Goal: Task Accomplishment & Management: Complete application form

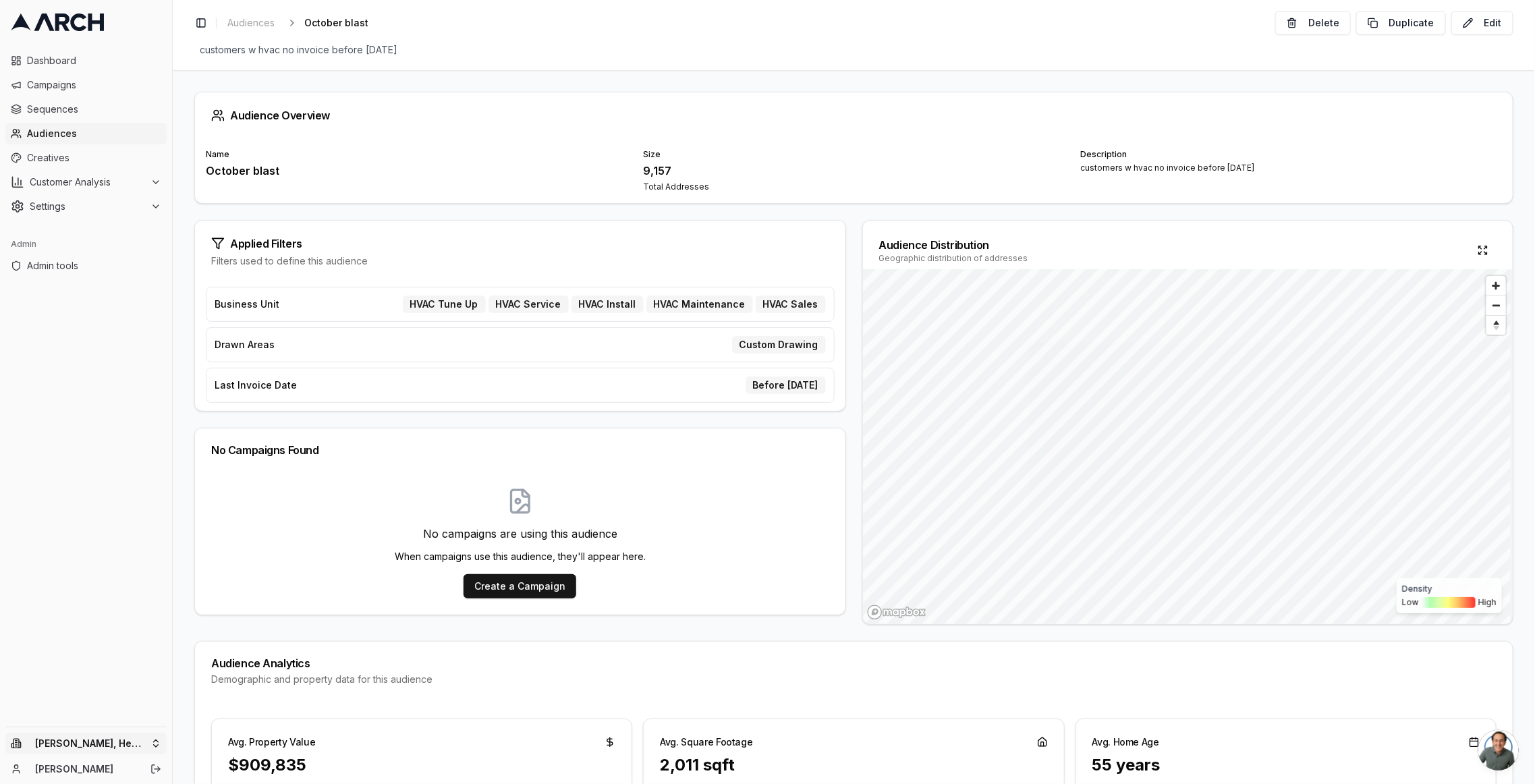
click at [119, 750] on html "Dashboard Campaigns Sequences Audiences Creatives Customer Analysis Settings Ad…" at bounding box center [767, 392] width 1535 height 784
click at [253, 534] on input "text" at bounding box center [259, 535] width 122 height 27
type input "irbis"
click at [64, 127] on html "Dashboard Campaigns Sequences Audiences Creatives Customer Analysis Settings Ad…" at bounding box center [767, 392] width 1535 height 784
click at [85, 134] on span "Audiences" at bounding box center [94, 133] width 134 height 14
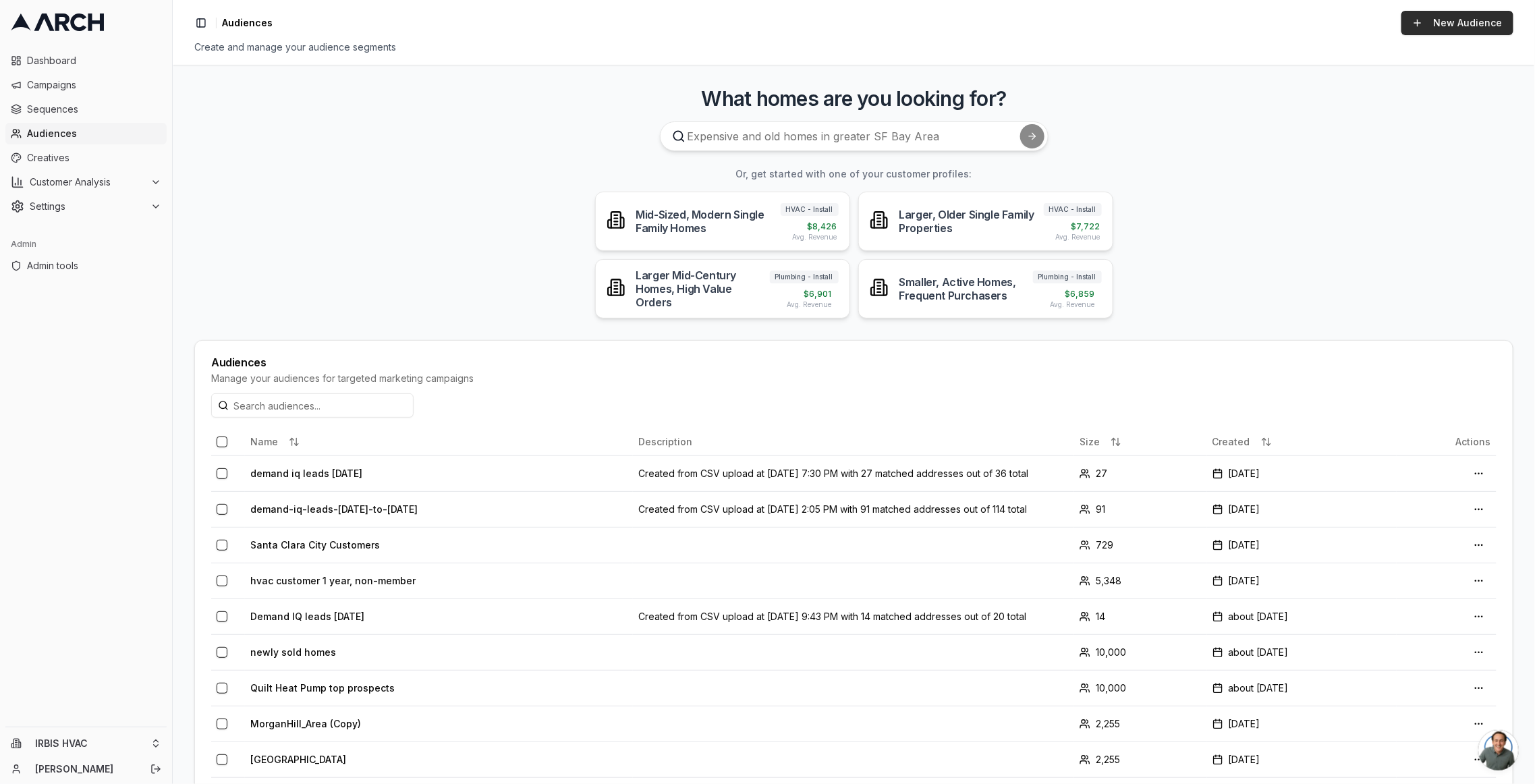
click at [1438, 26] on link "New Audience" at bounding box center [1457, 23] width 112 height 24
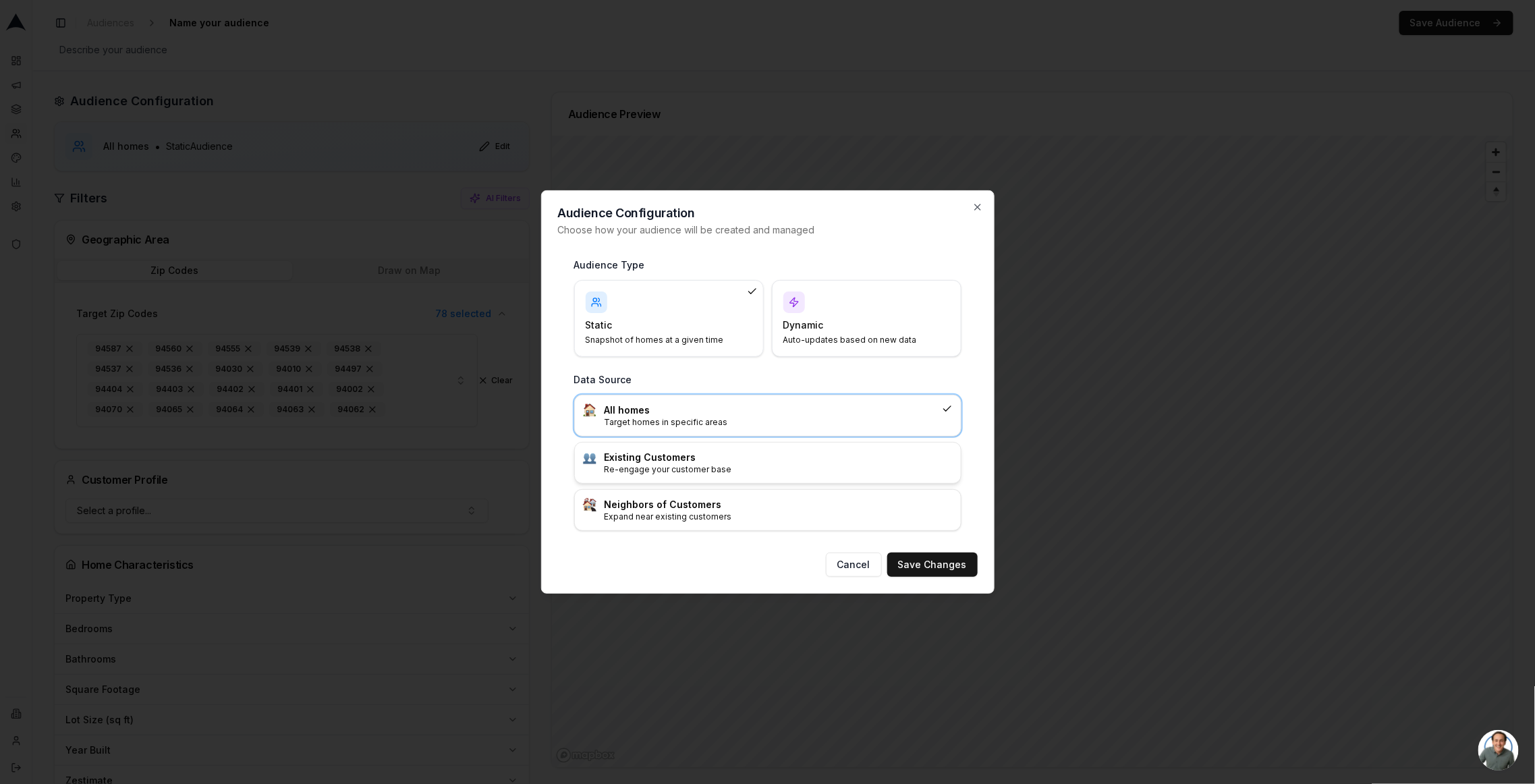
click at [791, 472] on p "Re-engage your customer base" at bounding box center [778, 469] width 348 height 11
click at [930, 573] on button "Save Changes" at bounding box center [932, 564] width 90 height 24
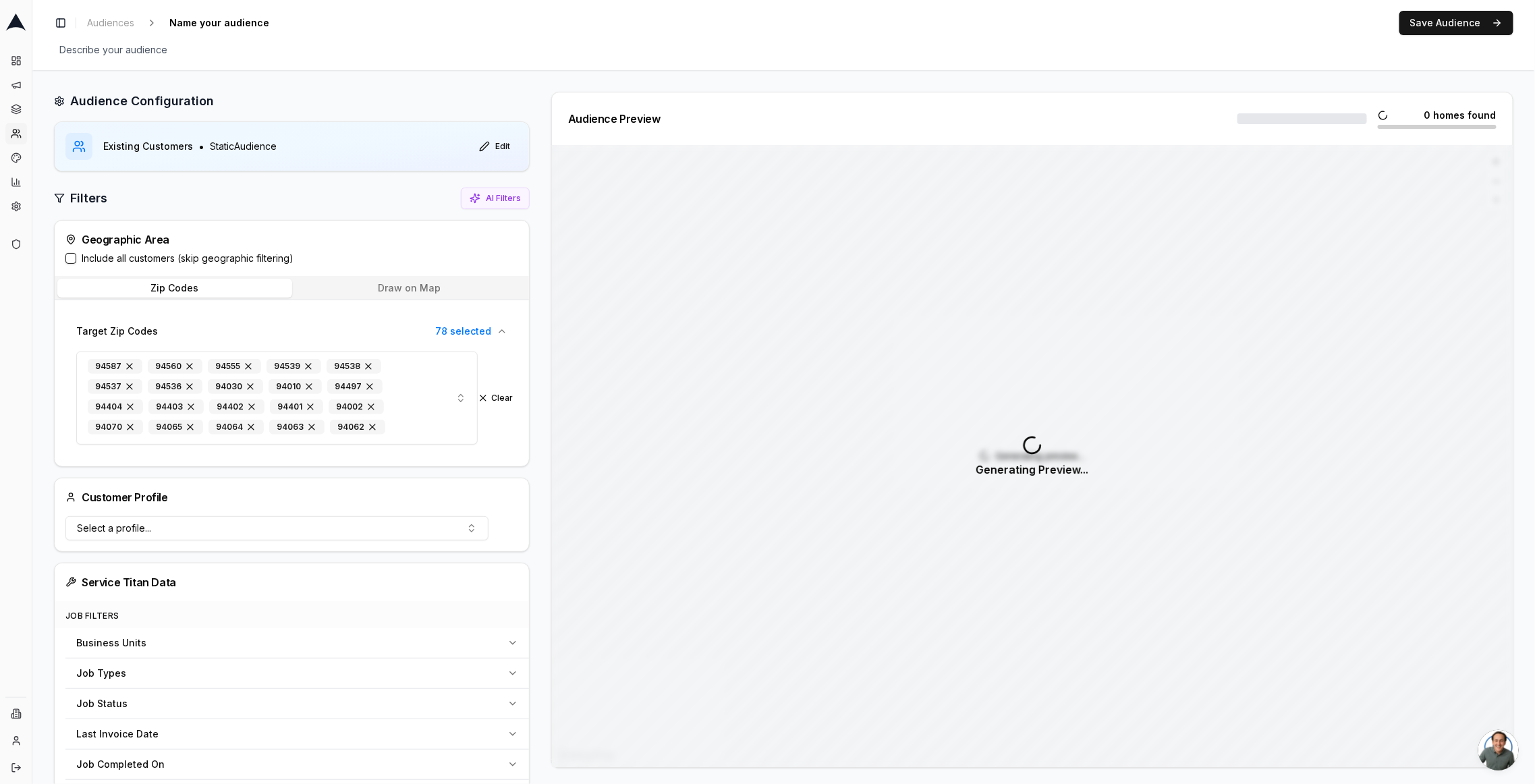
click at [189, 247] on div "Geographic Area Include all customers (skip geographic filtering)" at bounding box center [292, 248] width 475 height 55
click at [188, 255] on label "Include all customers (skip geographic filtering)" at bounding box center [188, 258] width 212 height 14
click at [76, 255] on button "Include all customers (skip geographic filtering)" at bounding box center [70, 258] width 11 height 11
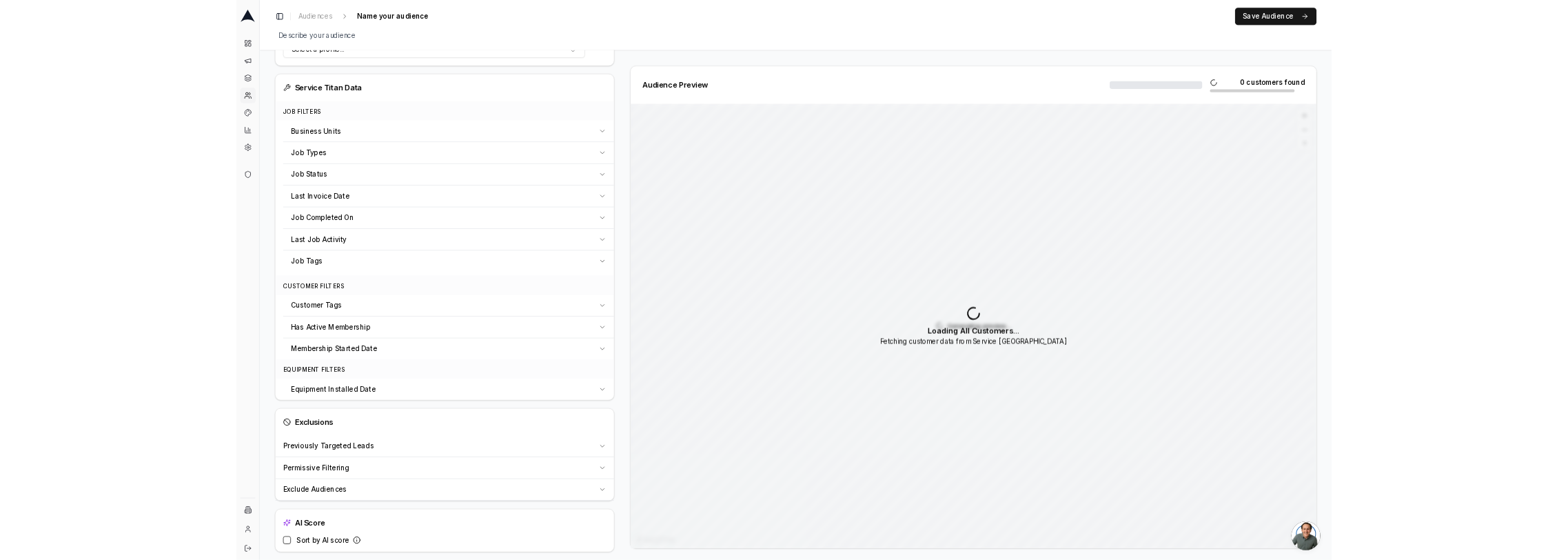
scroll to position [405, 0]
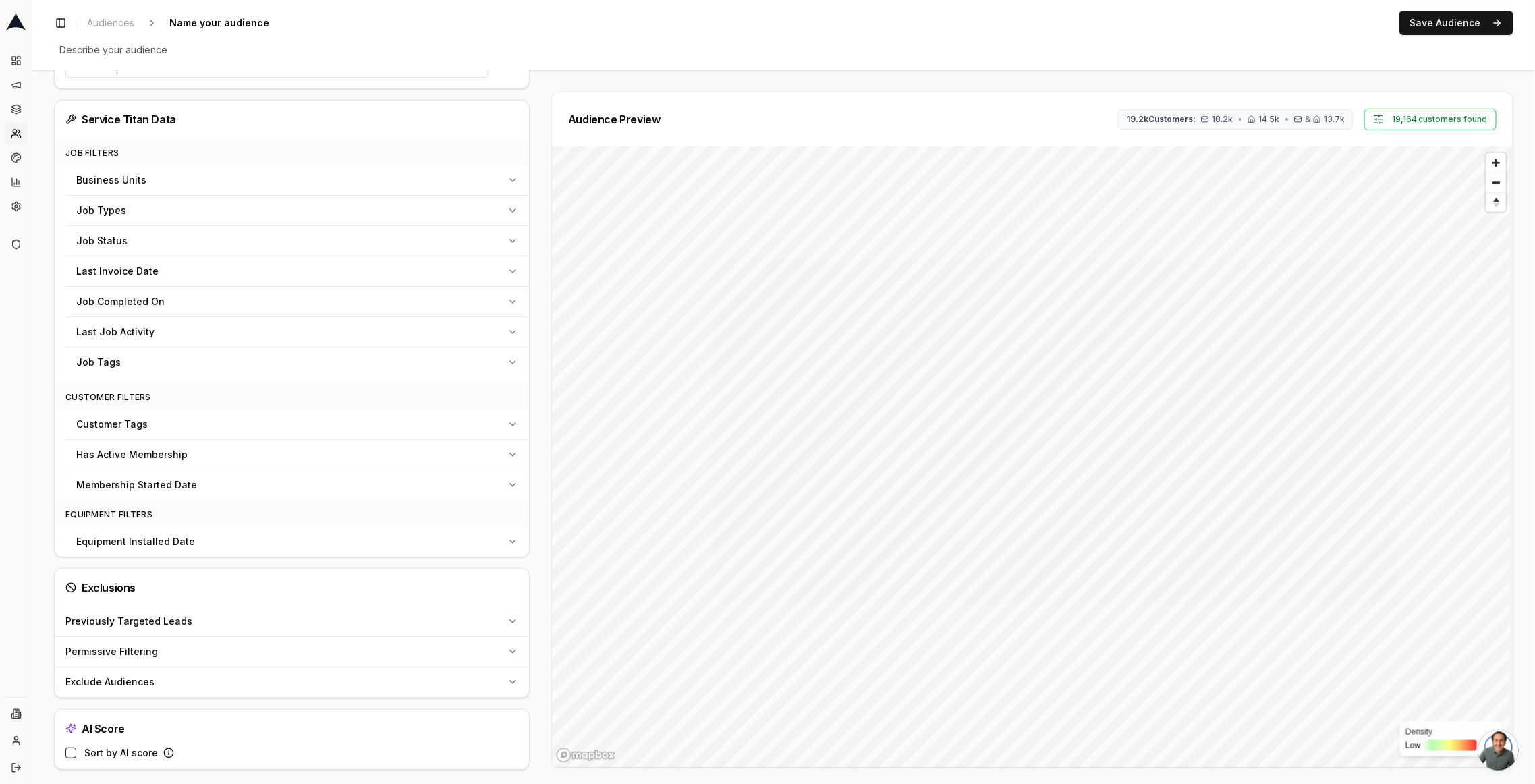
click at [271, 535] on div "Equipment Installed Date" at bounding box center [289, 541] width 426 height 14
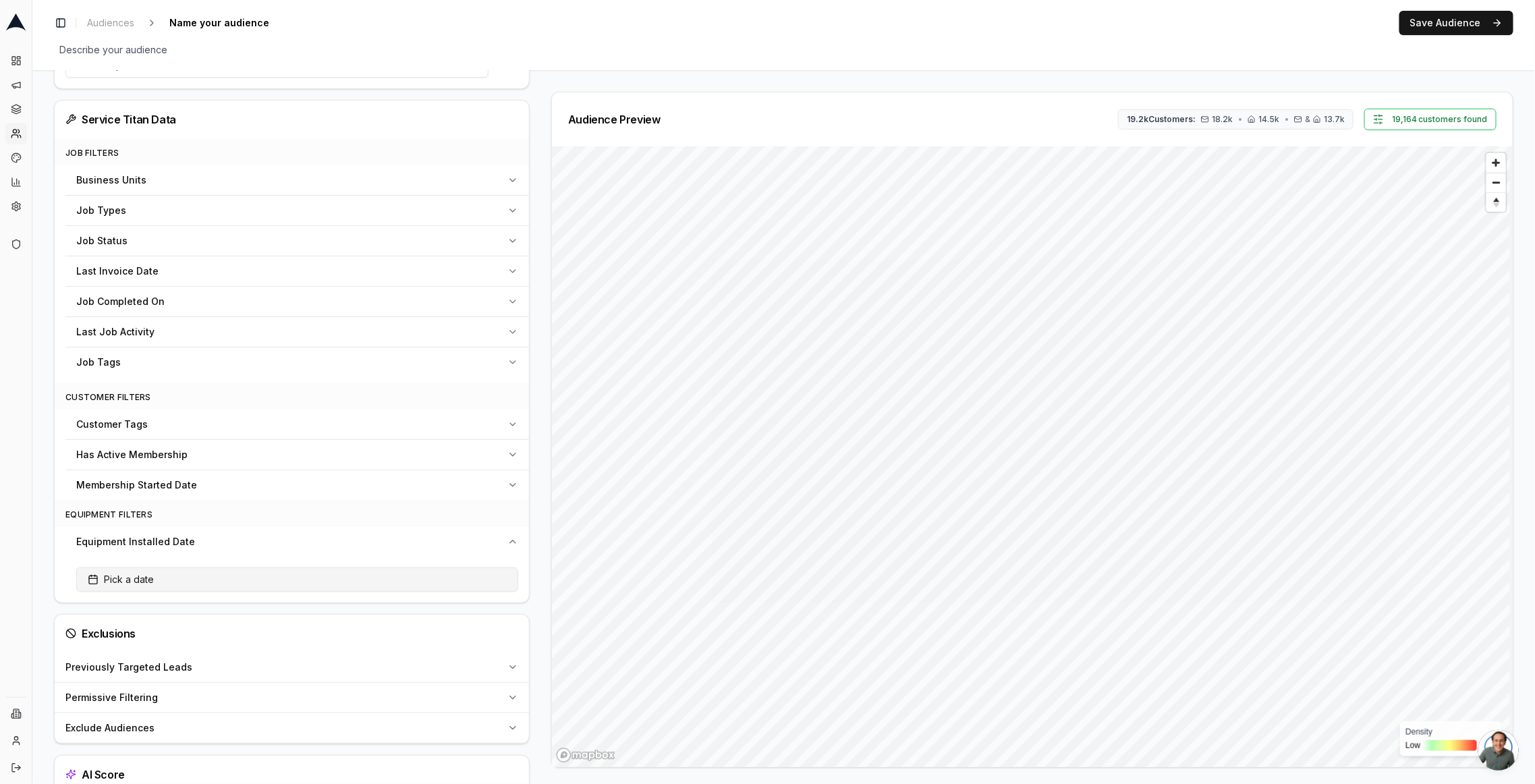
click at [250, 578] on button "Pick a date" at bounding box center [297, 579] width 442 height 24
click at [327, 294] on button "Range" at bounding box center [337, 299] width 41 height 24
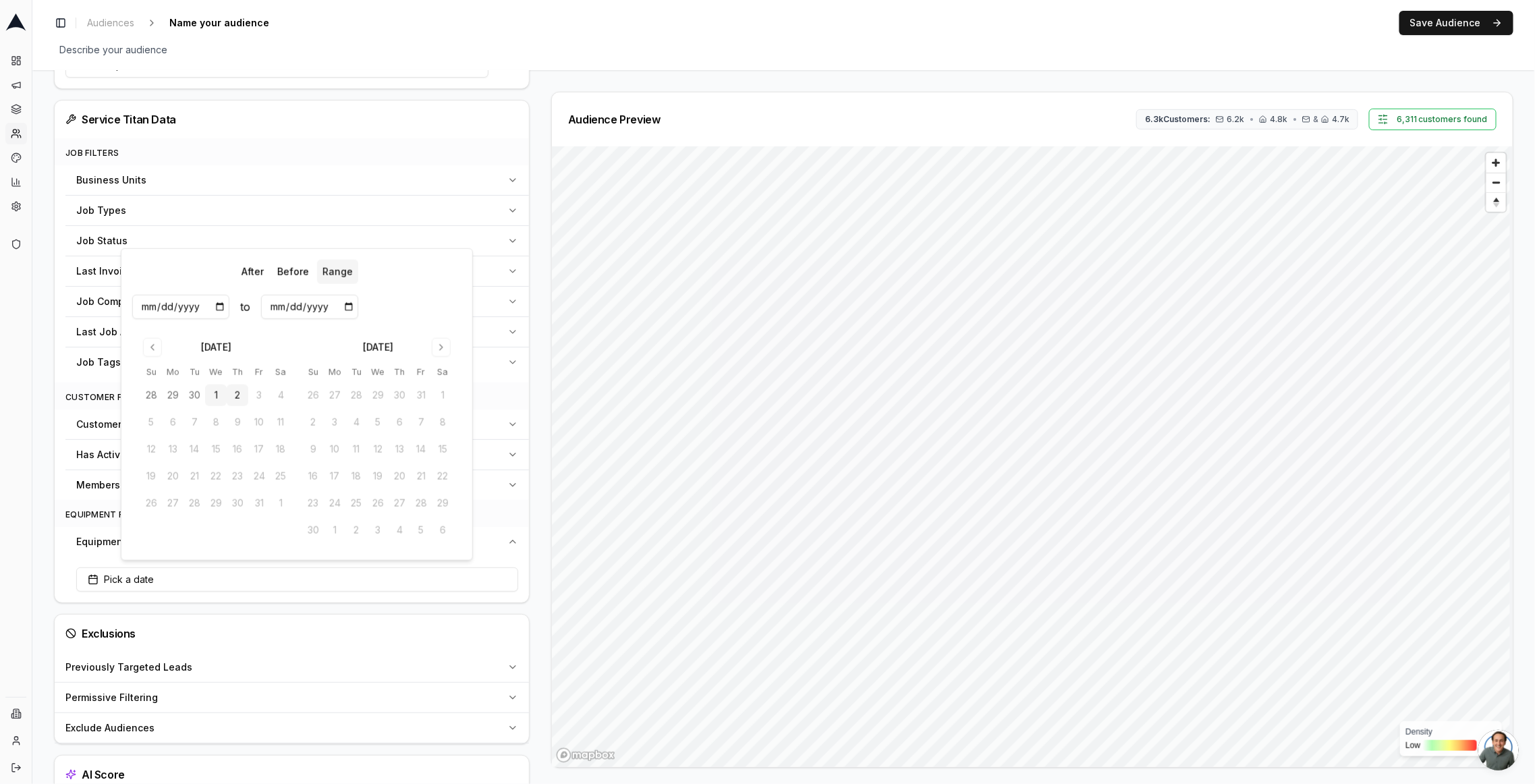
click at [213, 395] on button "1" at bounding box center [216, 395] width 21 height 21
type input "[DATE]"
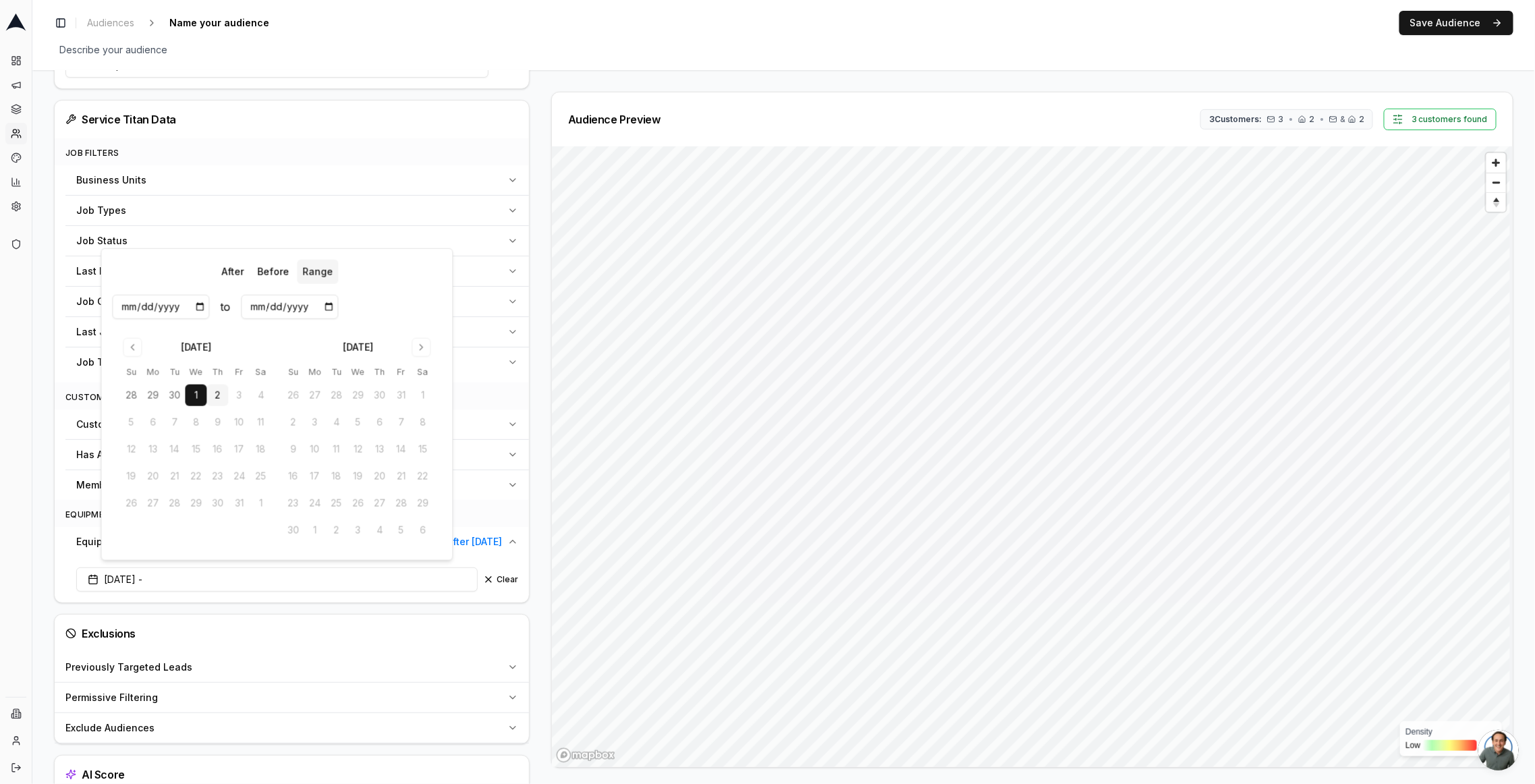
click at [220, 396] on button "2" at bounding box center [217, 395] width 21 height 21
type input "[DATE]"
click at [174, 305] on input "[DATE]" at bounding box center [160, 307] width 97 height 24
type input "[DATE]"
click at [290, 305] on input "[DATE]" at bounding box center [289, 307] width 97 height 24
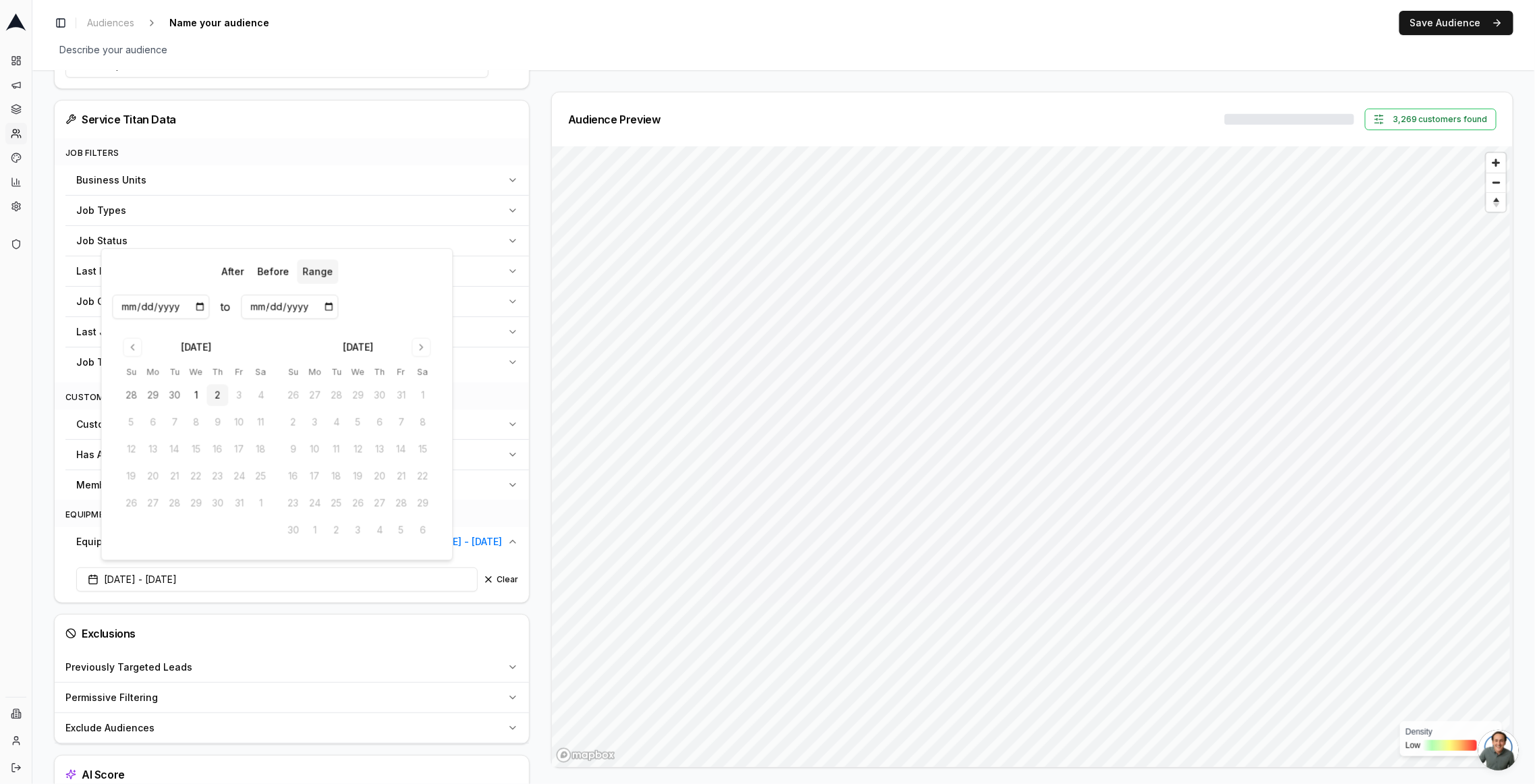
type input "[DATE]"
click at [445, 90] on div "Filters AI Filters Customer Selection Include all customers (skip geographic fi…" at bounding box center [292, 303] width 475 height 1024
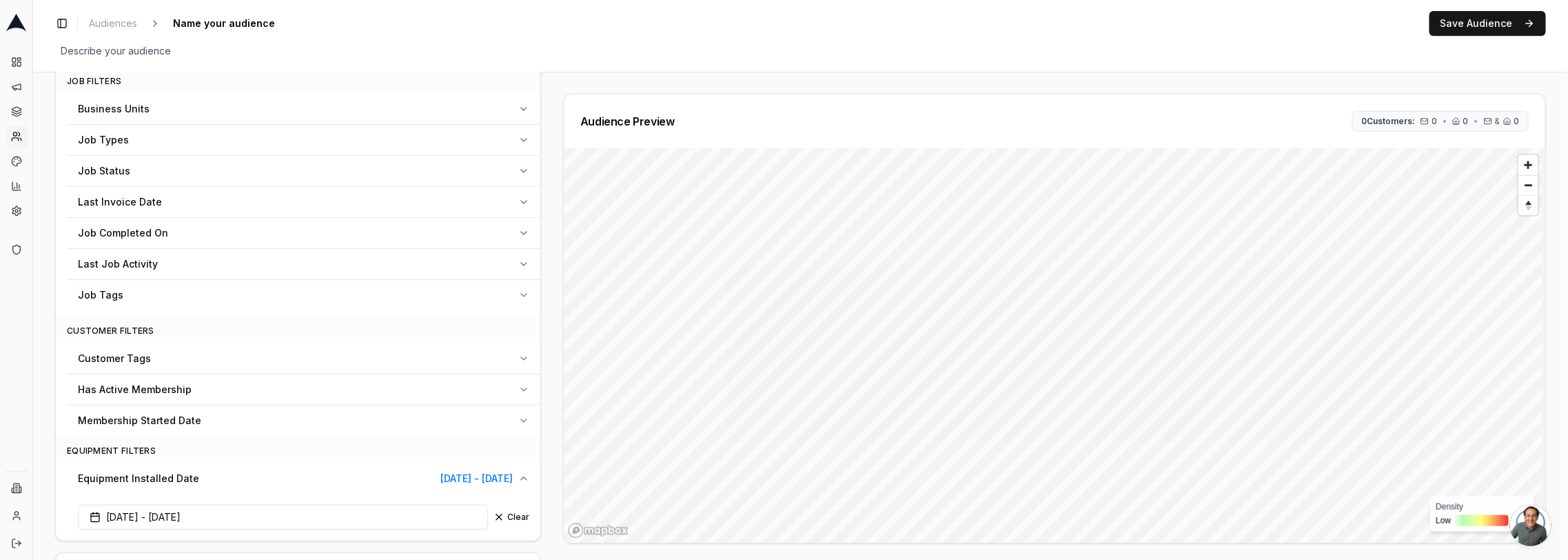
scroll to position [489, 0]
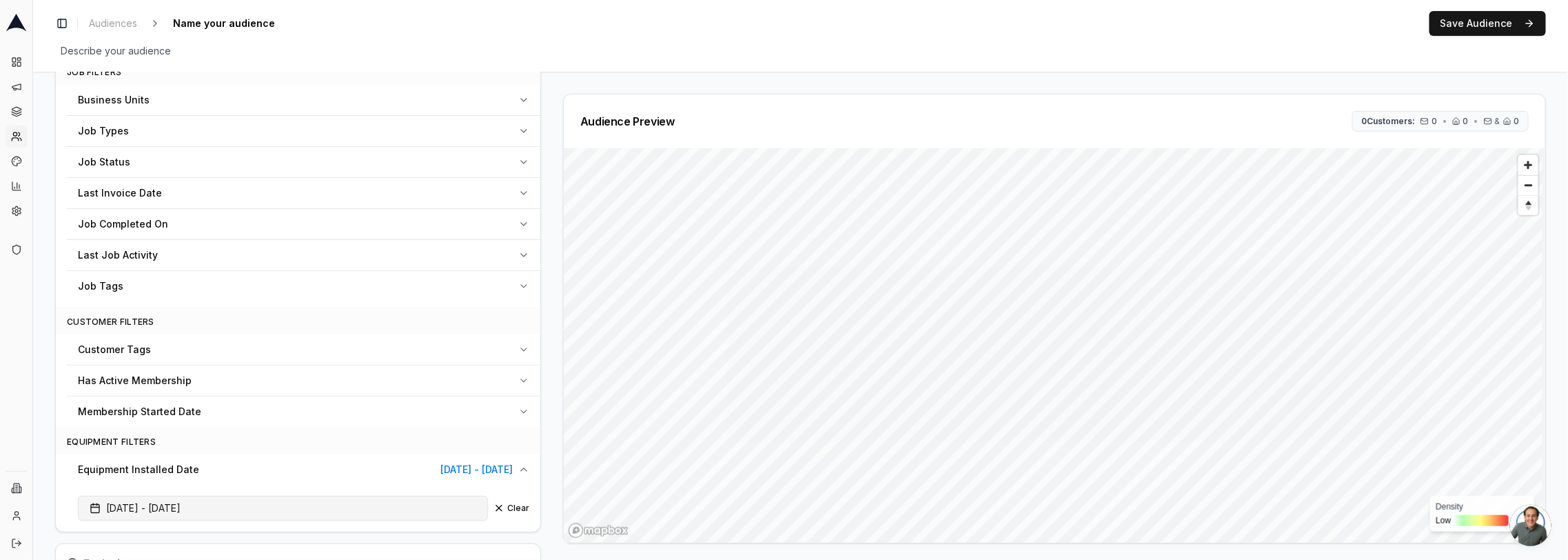
click at [244, 507] on button "[DATE] - [DATE]" at bounding box center [283, 508] width 410 height 25
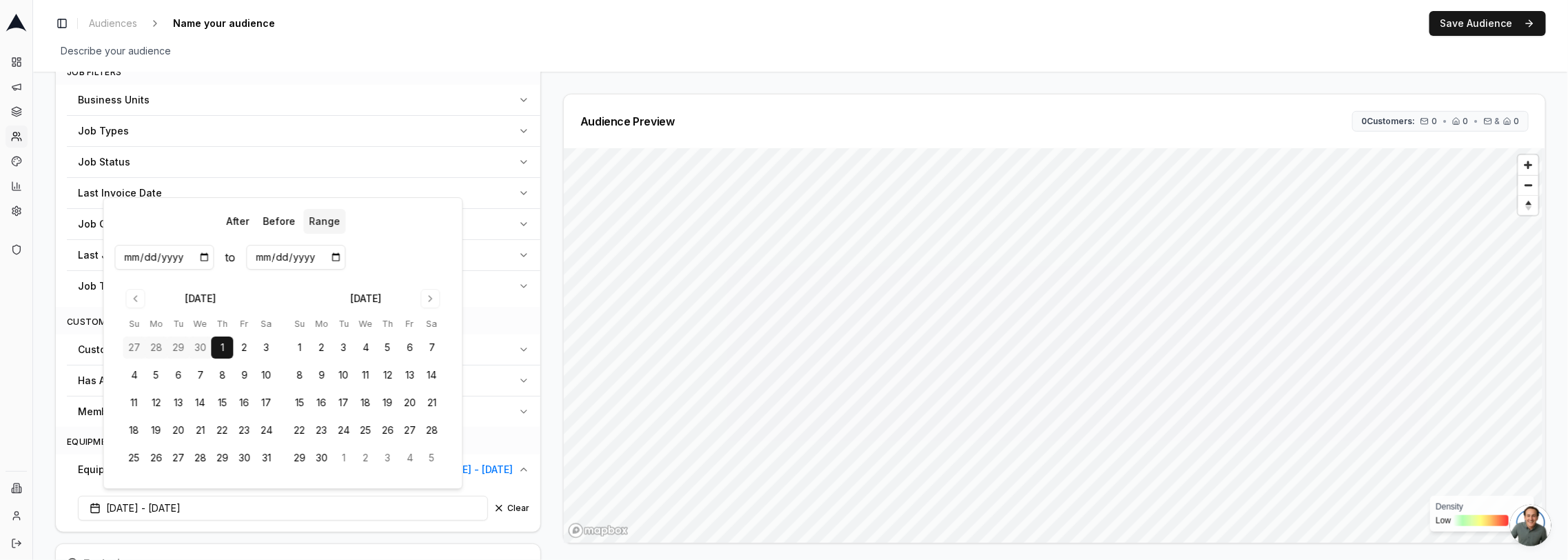
click at [164, 259] on input "[DATE]" at bounding box center [164, 257] width 100 height 25
type input "[DATE]"
click at [295, 255] on input "[DATE]" at bounding box center [295, 257] width 100 height 25
type input "[DATE]"
click at [551, 76] on div "Audience Configuration Existing Customers • Static Audience Edit Filters AI Fil…" at bounding box center [800, 177] width 1491 height 1145
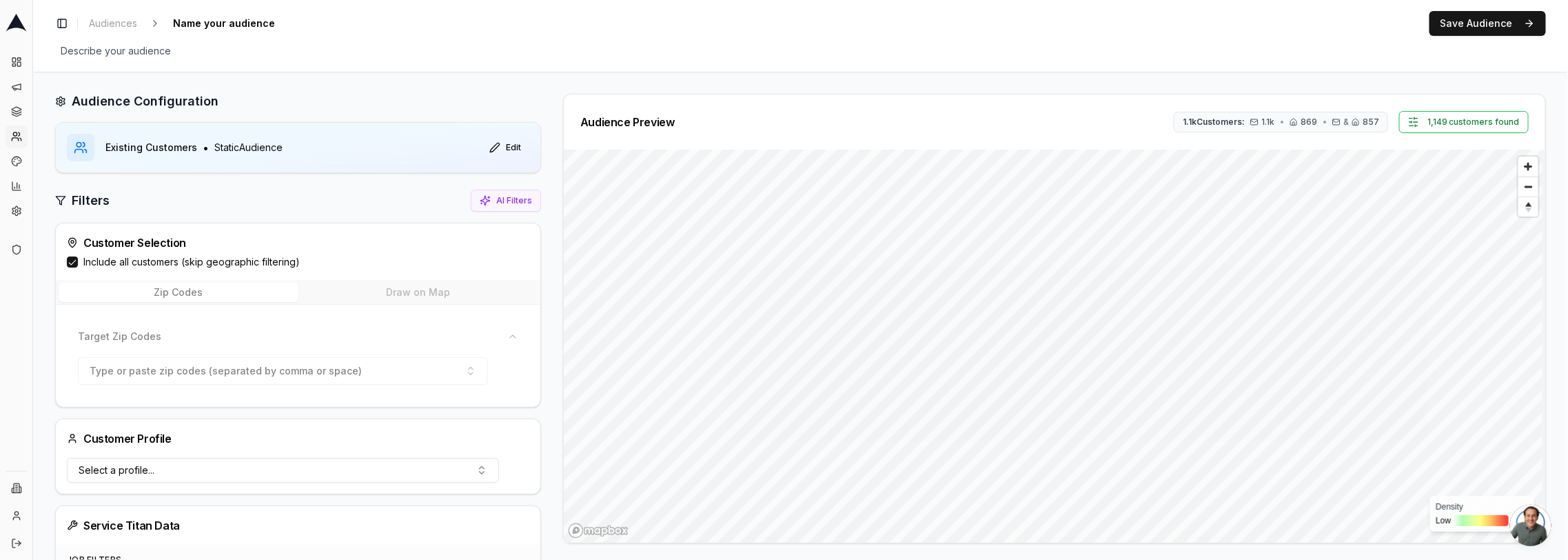
scroll to position [0, 0]
click at [217, 27] on span "Name your audience" at bounding box center [223, 23] width 113 height 20
type input "I"
type input "E"
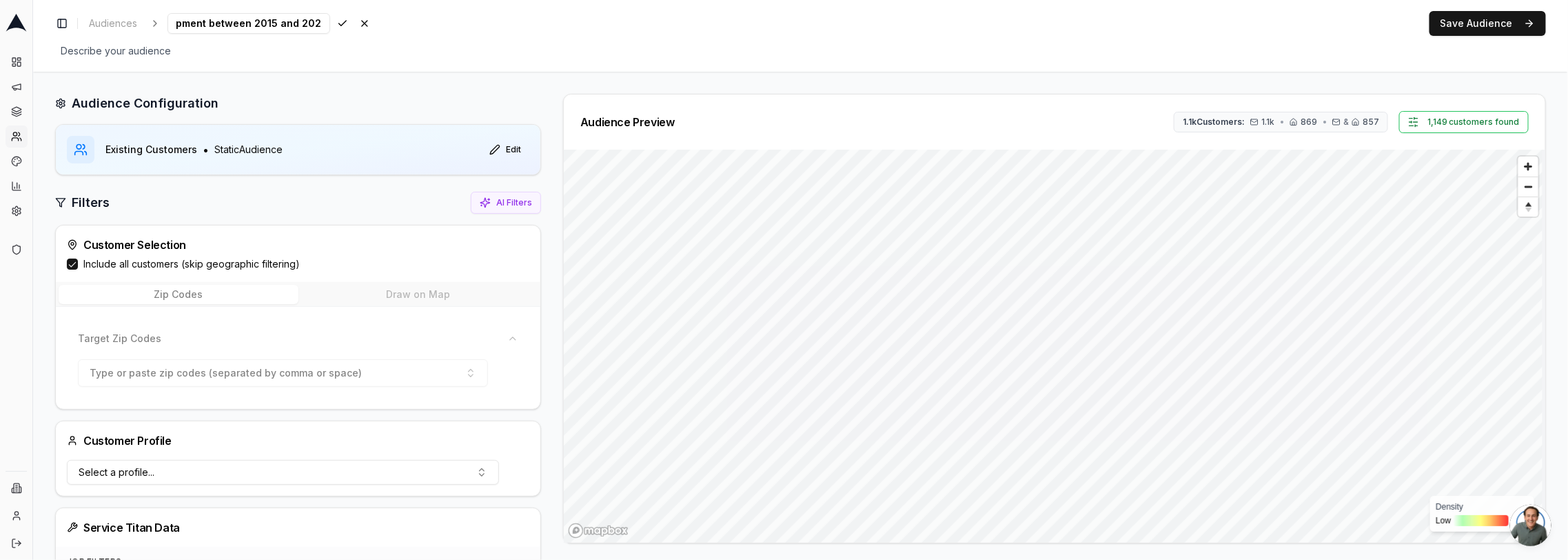
type input "Installed equipment between 2015 and 2020"
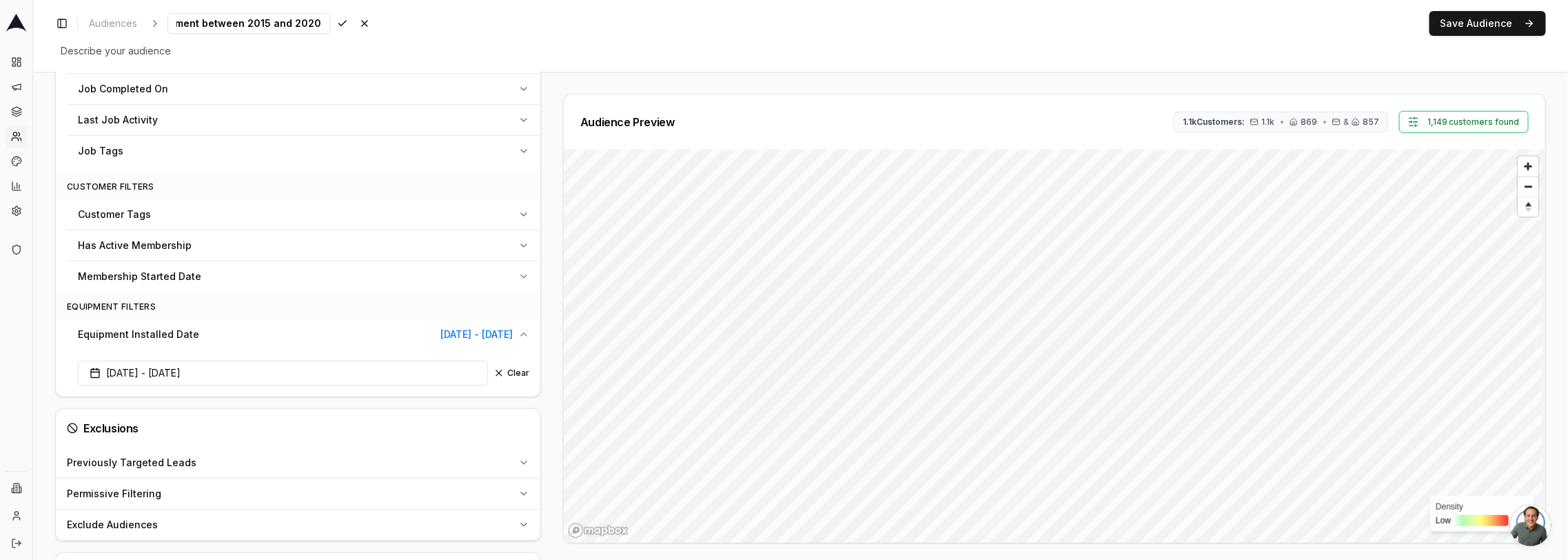
scroll to position [632, 0]
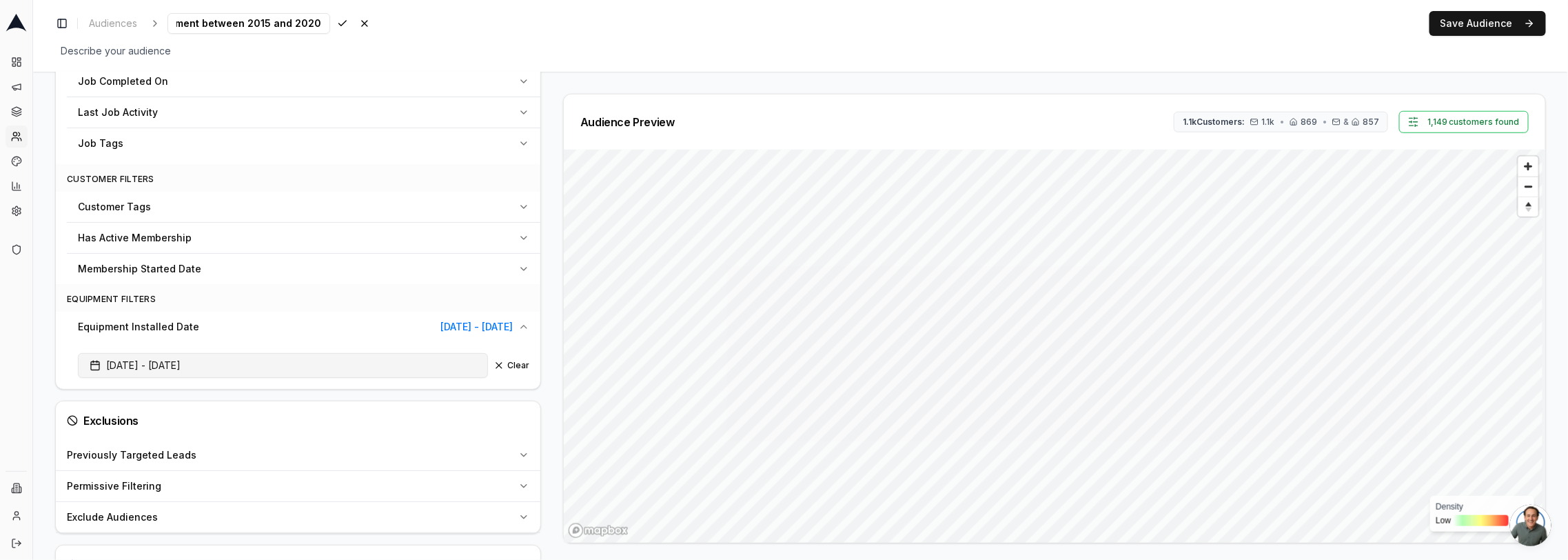
click at [142, 359] on span "[DATE] - [DATE]" at bounding box center [134, 365] width 91 height 14
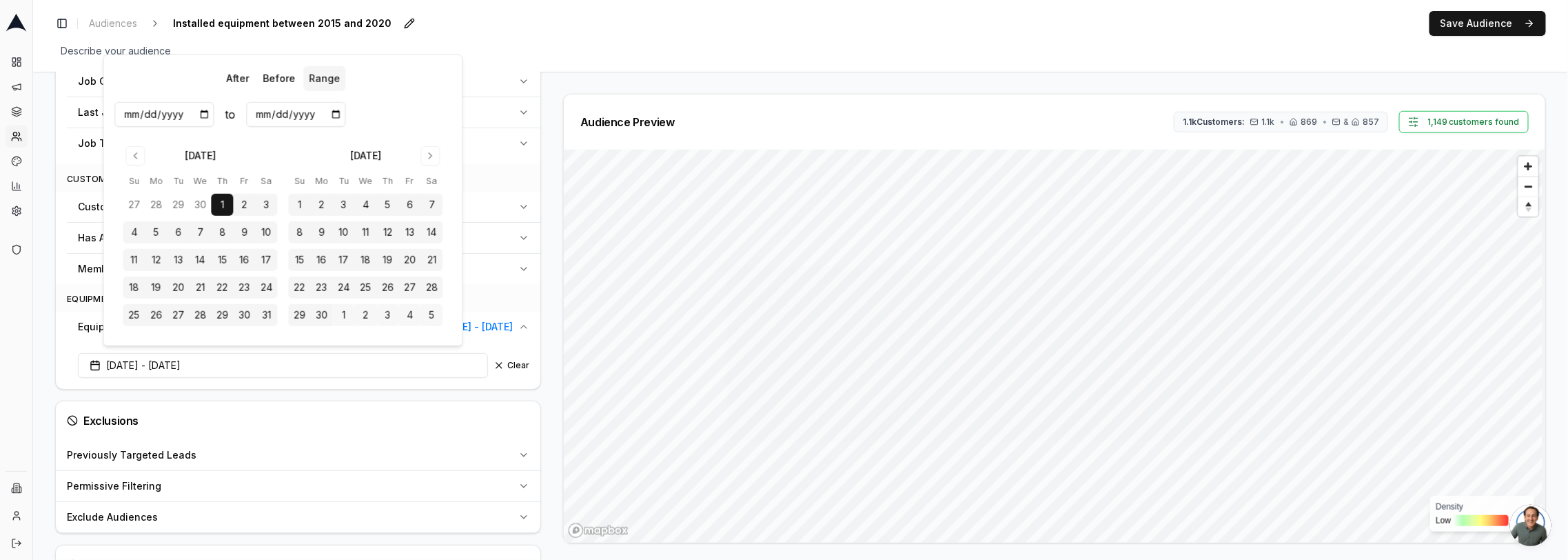
click at [134, 114] on input "[DATE]" at bounding box center [164, 114] width 100 height 25
click at [144, 115] on input "[DATE]" at bounding box center [164, 114] width 100 height 25
type input "[DATE]"
click at [263, 113] on input "[DATE]" at bounding box center [295, 114] width 100 height 25
type input "[DATE]"
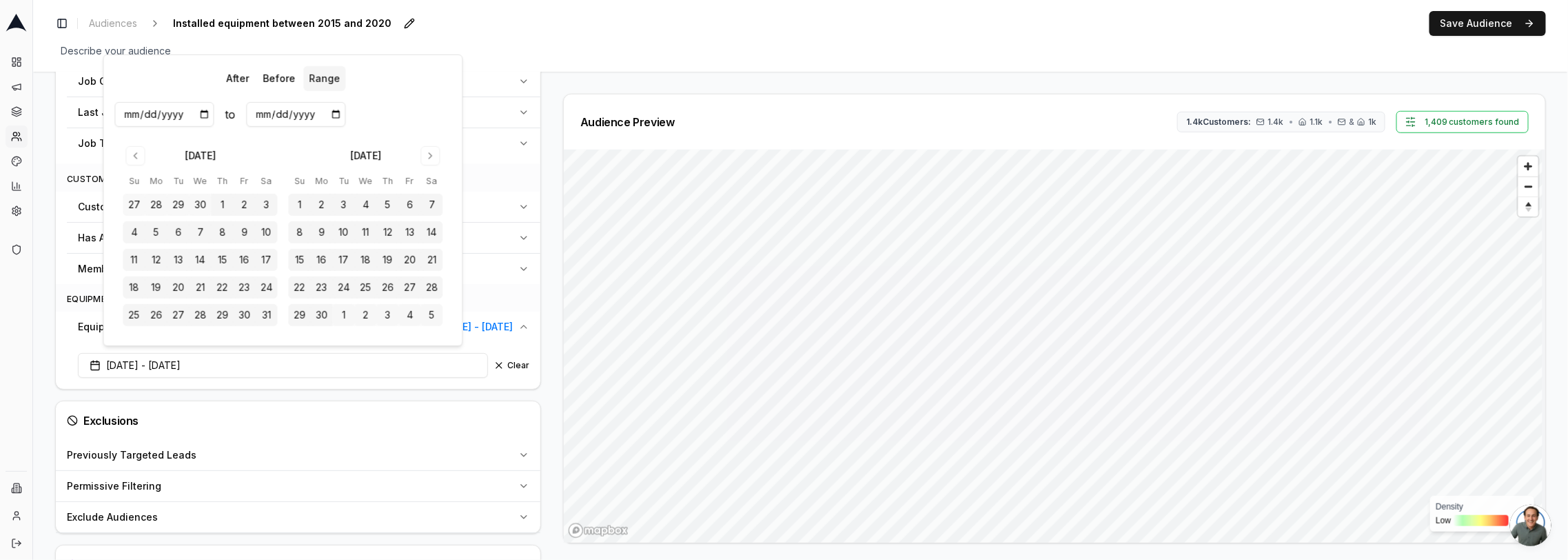
click at [550, 87] on div "Audience Configuration Existing Customers • Static Audience Edit Filters AI Fil…" at bounding box center [304, 34] width 497 height 1145
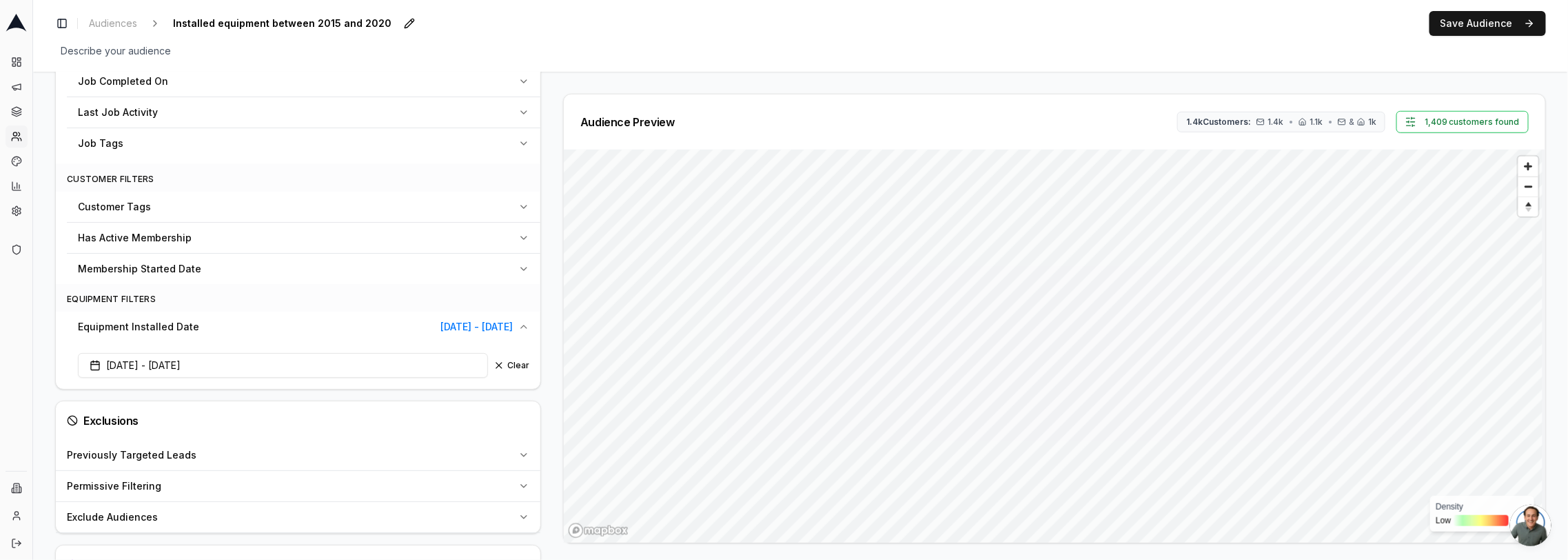
click at [1504, 9] on div "Toggle Sidebar Audiences Installed equipment between 2015 and 2020 Edit Save Au…" at bounding box center [800, 36] width 1535 height 72
click at [1504, 14] on button "Save Audience" at bounding box center [1487, 23] width 116 height 25
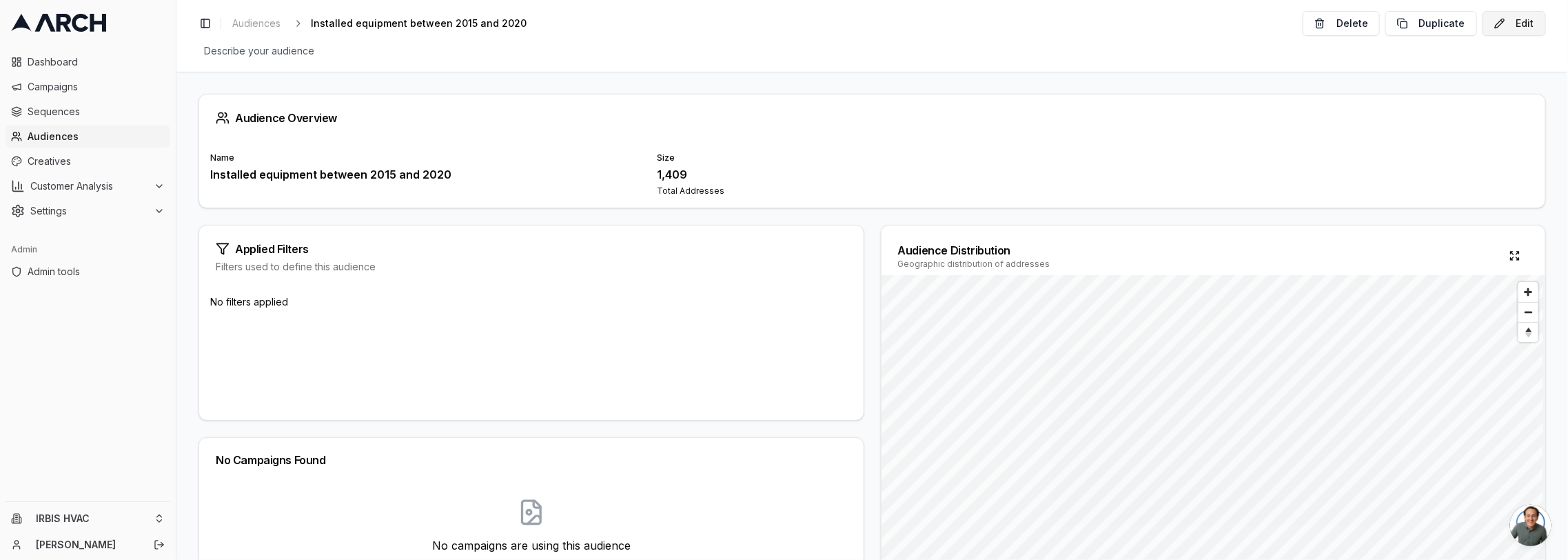
click at [1536, 25] on button "Edit" at bounding box center [1513, 23] width 63 height 25
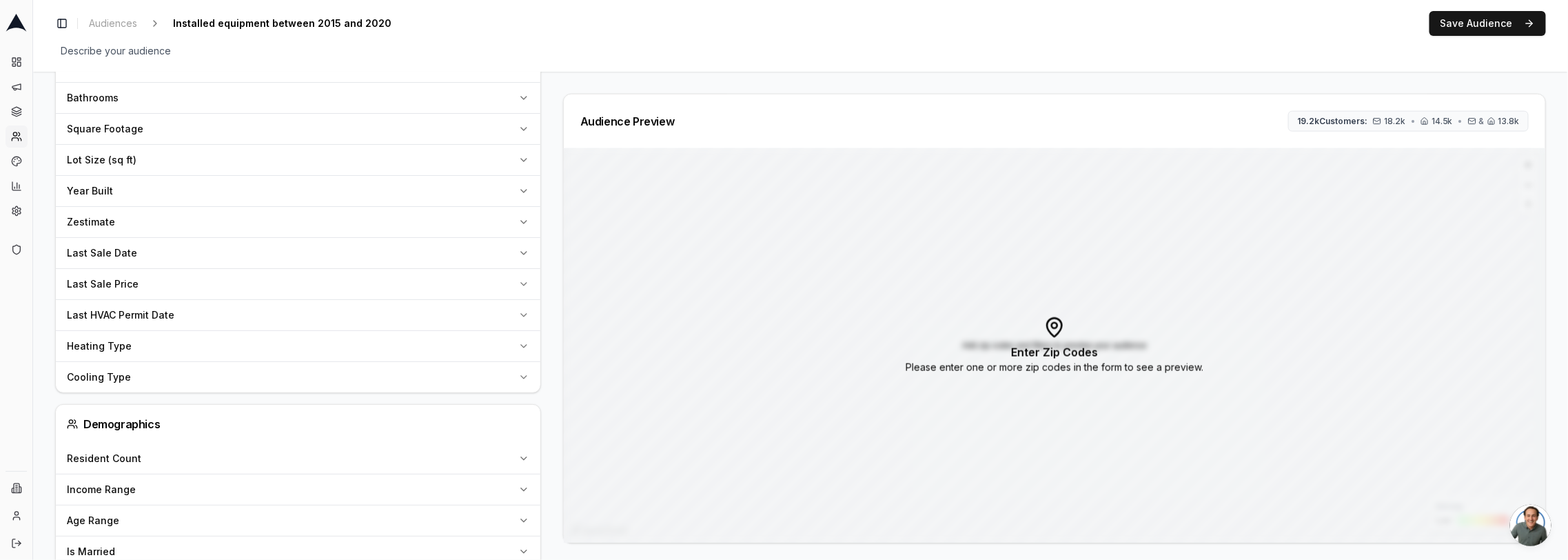
scroll to position [645, 0]
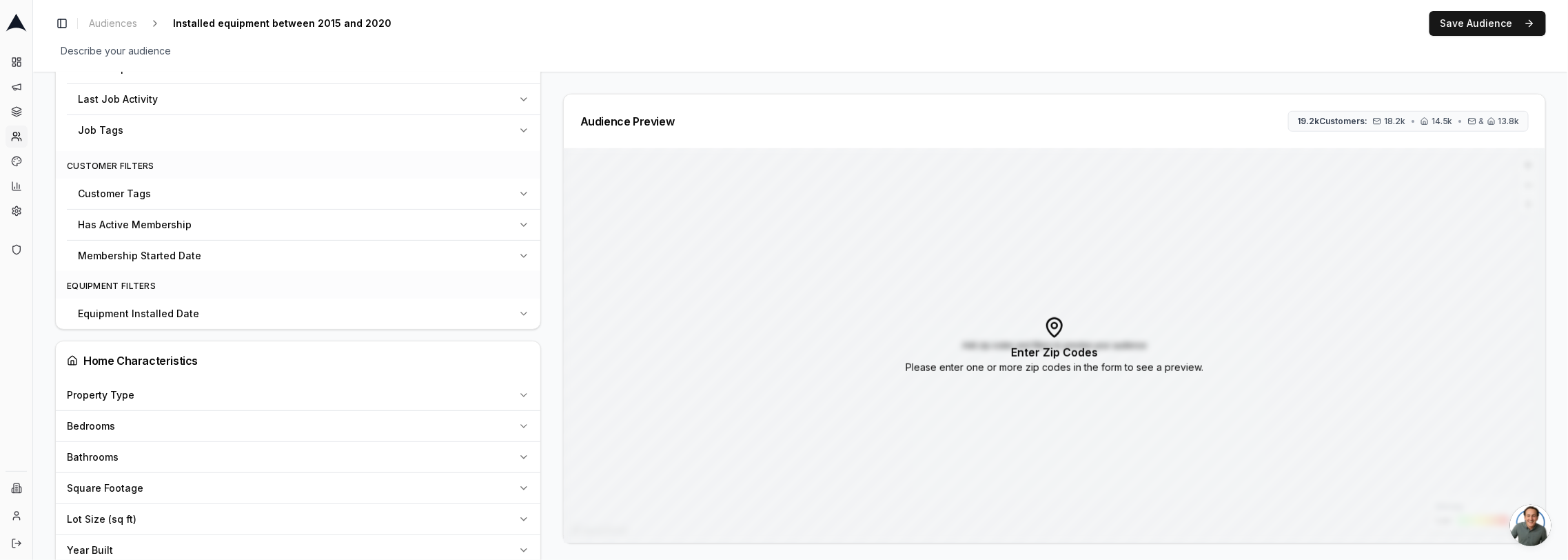
click at [263, 315] on button "Equipment Installed Date" at bounding box center [303, 314] width 473 height 31
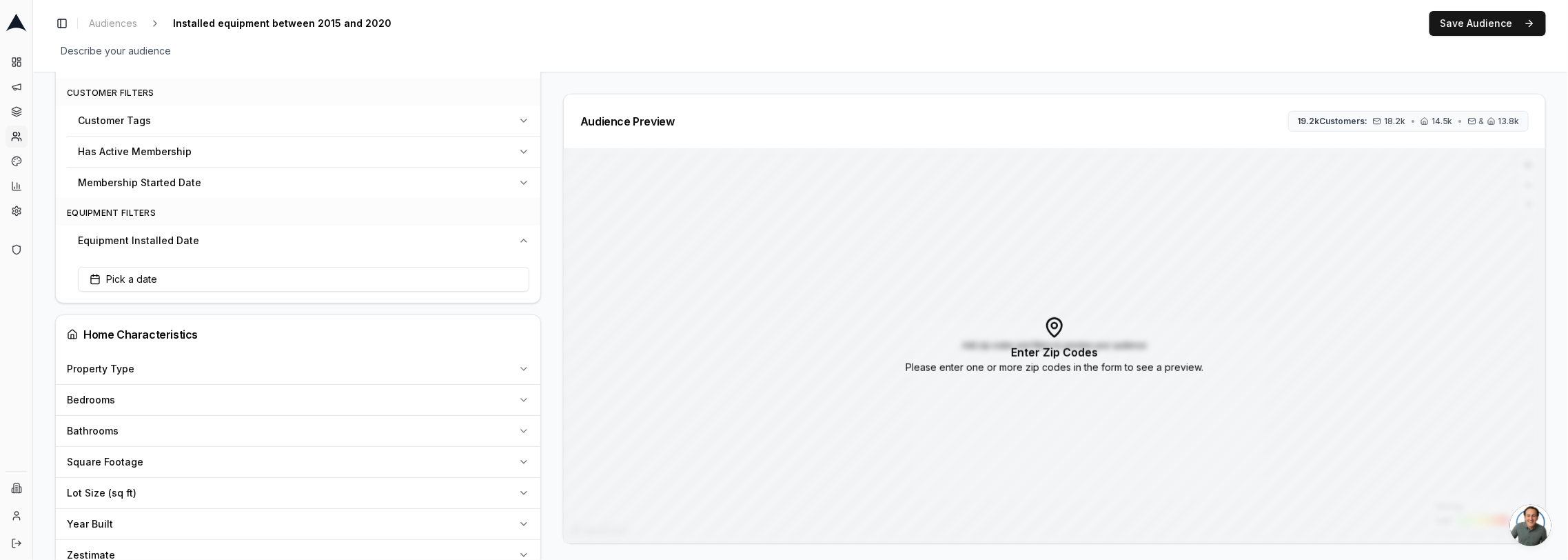
scroll to position [888, 0]
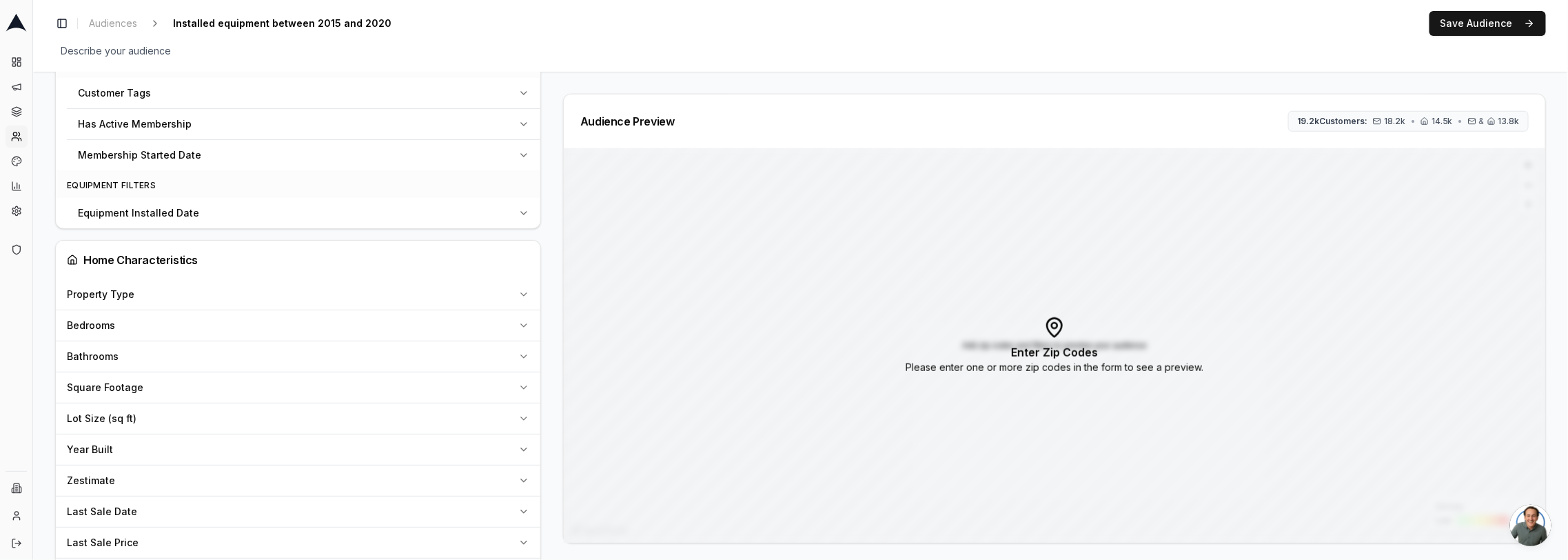
scroll to position [735, 0]
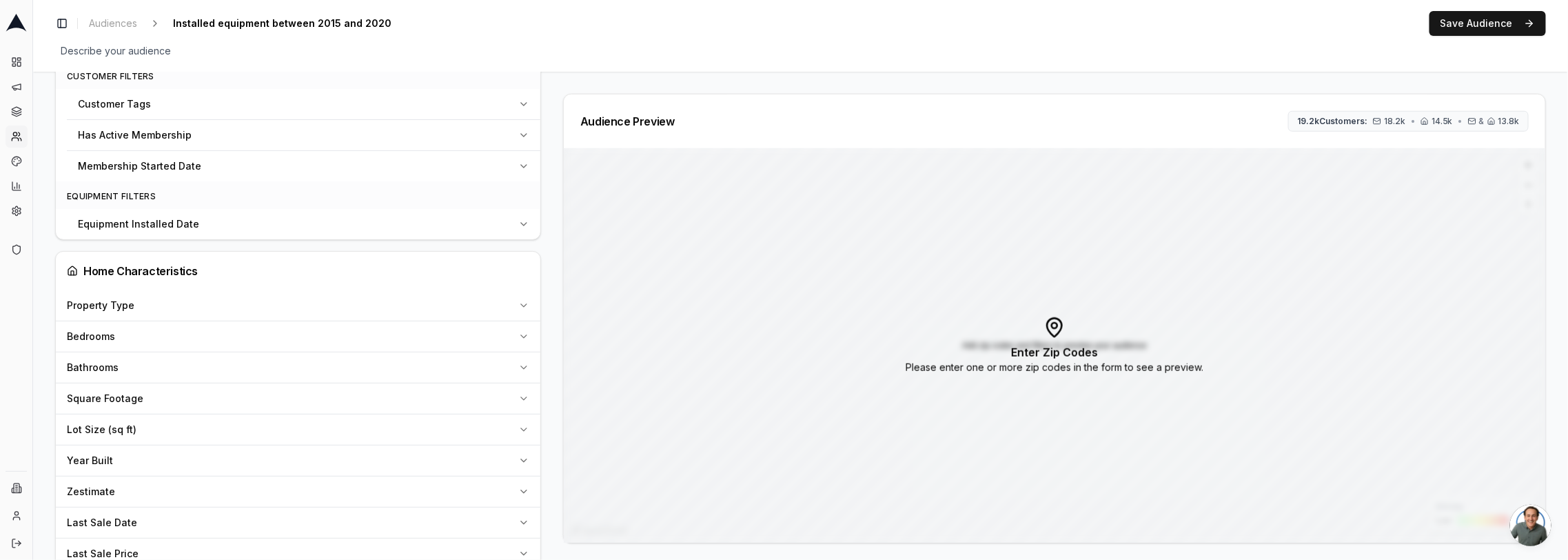
click at [207, 210] on button "Equipment Installed Date" at bounding box center [303, 224] width 473 height 31
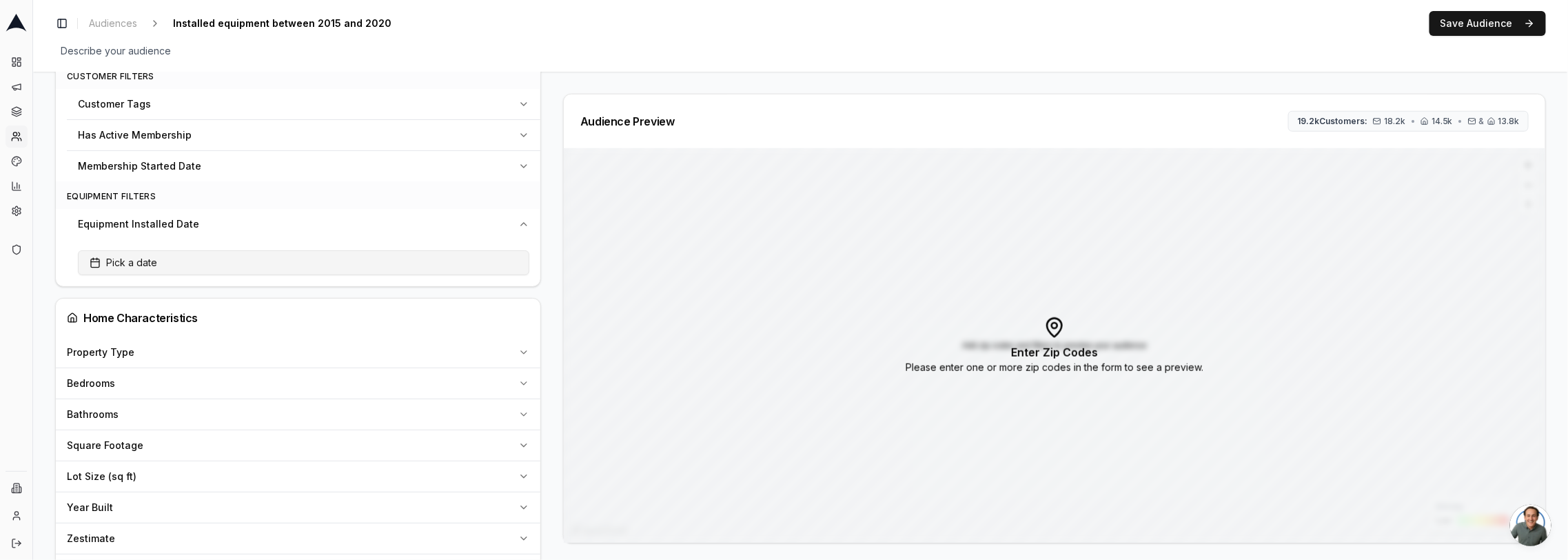
click at [203, 257] on button "Pick a date" at bounding box center [303, 263] width 451 height 25
click at [343, 292] on button "Range" at bounding box center [345, 297] width 42 height 25
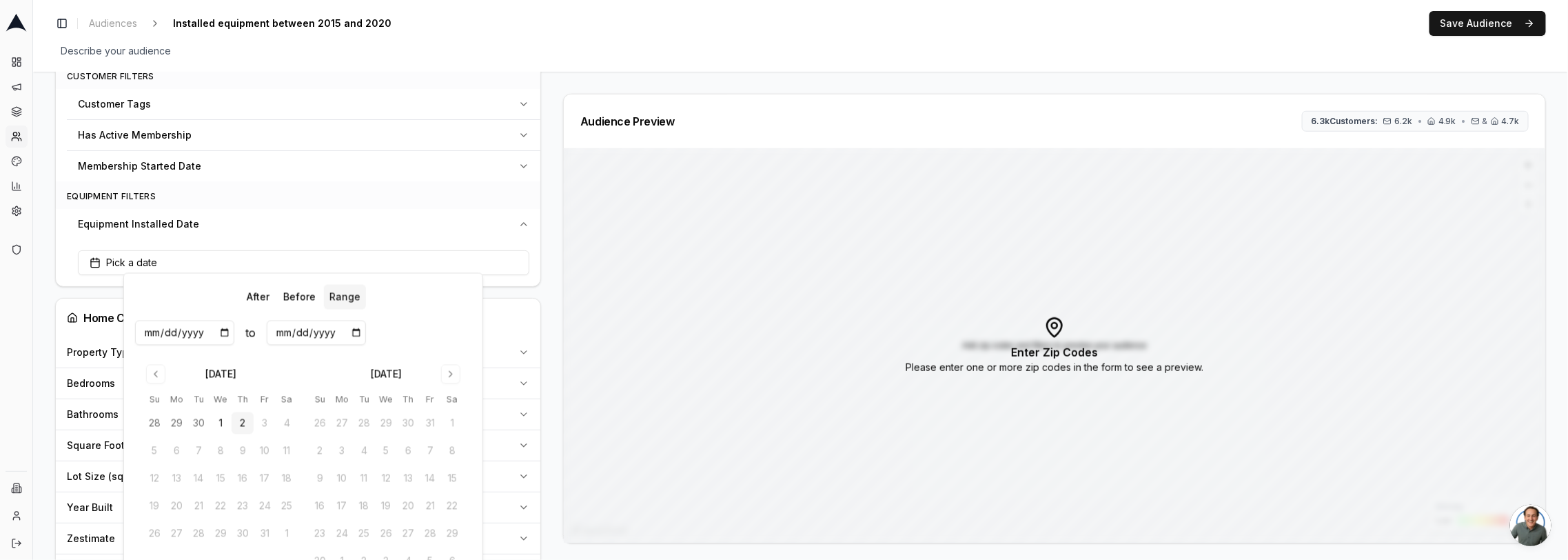
click at [190, 333] on input "date" at bounding box center [185, 333] width 100 height 25
click at [220, 427] on button "1" at bounding box center [220, 423] width 22 height 22
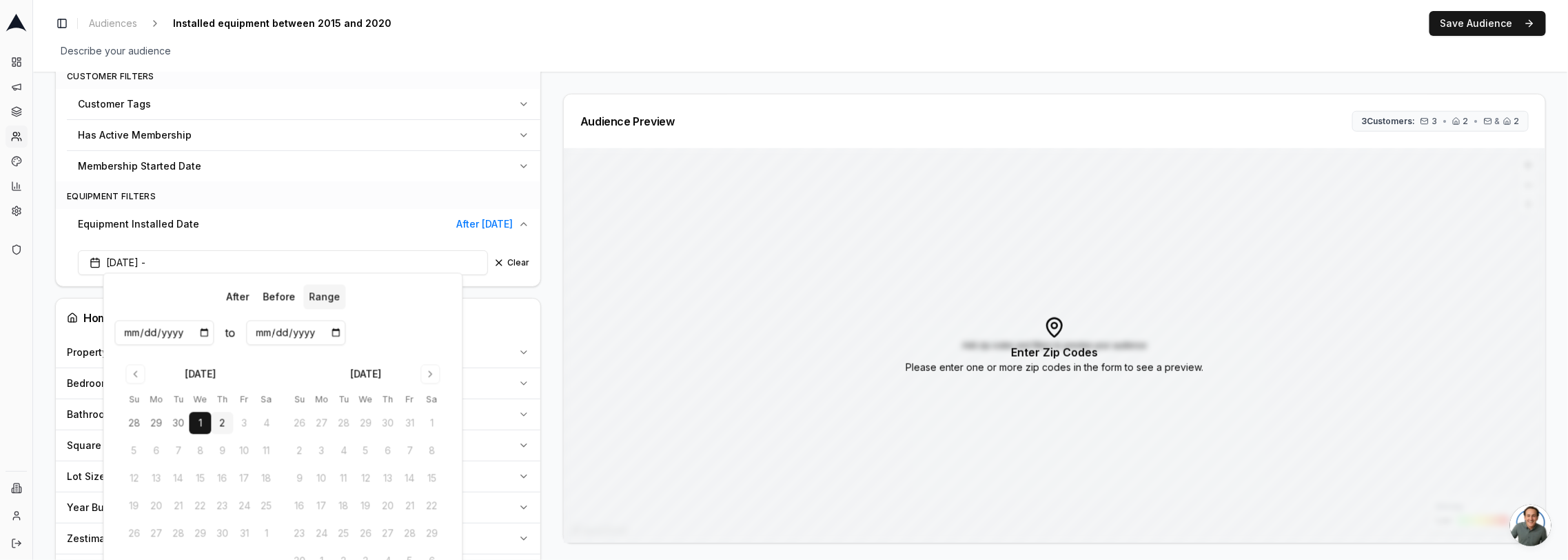
click at [168, 332] on input "2025-10-01" at bounding box center [164, 333] width 100 height 25
type input "2015-10-01"
click at [142, 332] on input "[DATE]" at bounding box center [164, 333] width 100 height 25
type input "[DATE]"
click at [263, 335] on input "date" at bounding box center [295, 333] width 100 height 25
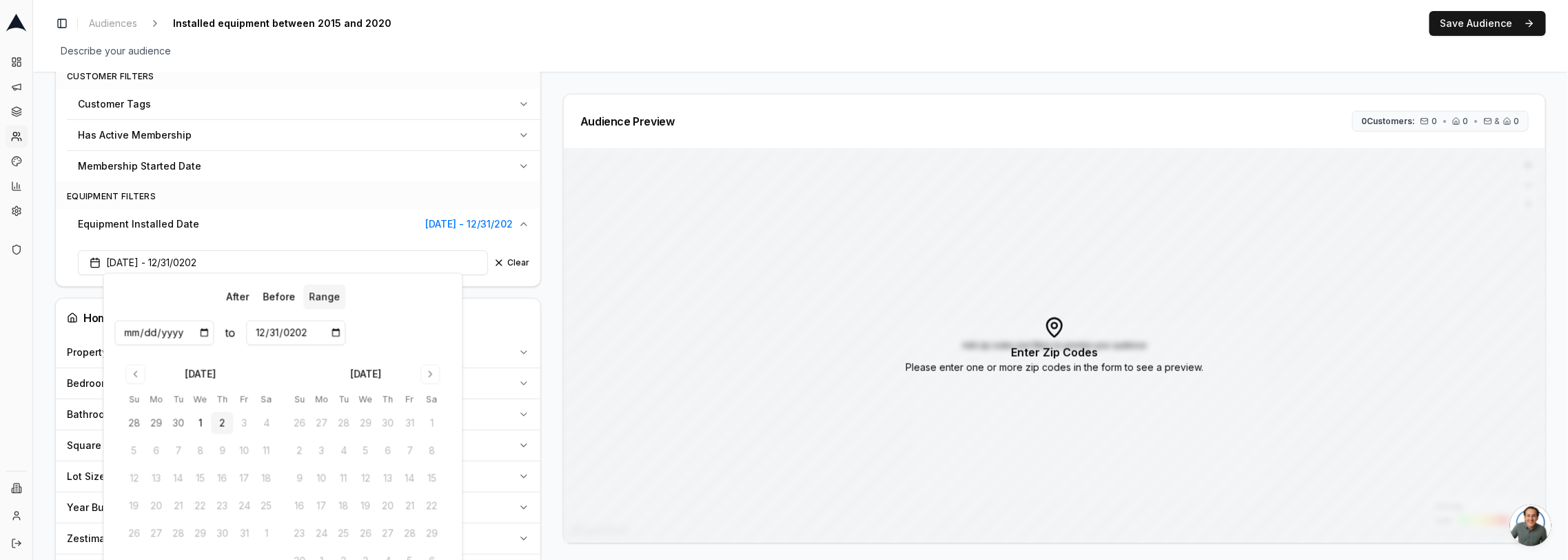
type input "[DATE]"
click at [493, 288] on div "Filters AI Filters Geographic Area Include all customers (skip geographic filte…" at bounding box center [298, 295] width 486 height 1676
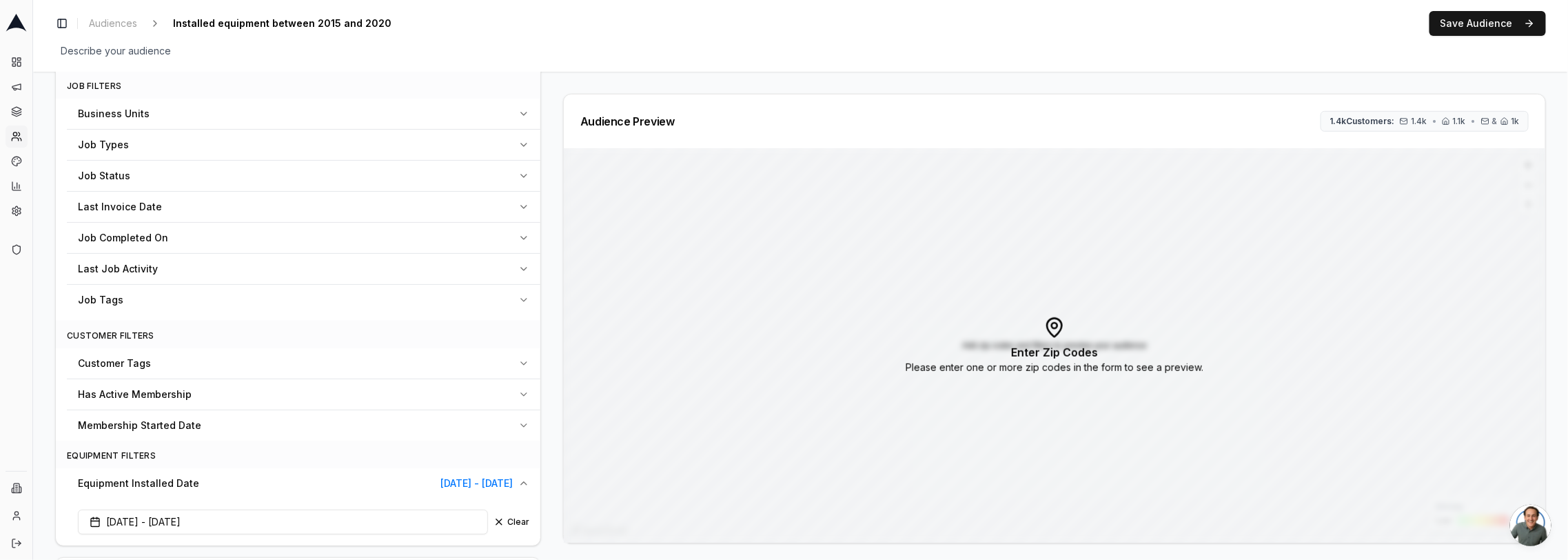
scroll to position [0, 0]
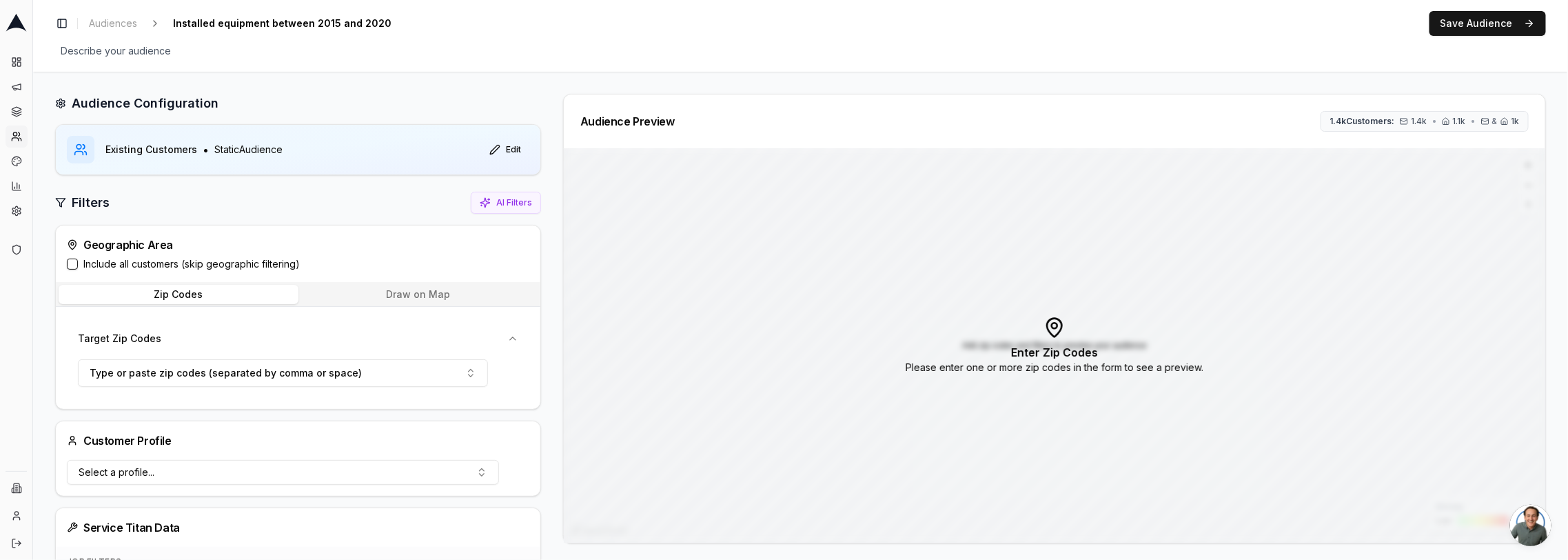
click at [193, 262] on label "Include all customers (skip geographic filtering)" at bounding box center [192, 264] width 217 height 14
click at [78, 262] on button "Include all customers (skip geographic filtering)" at bounding box center [72, 264] width 11 height 11
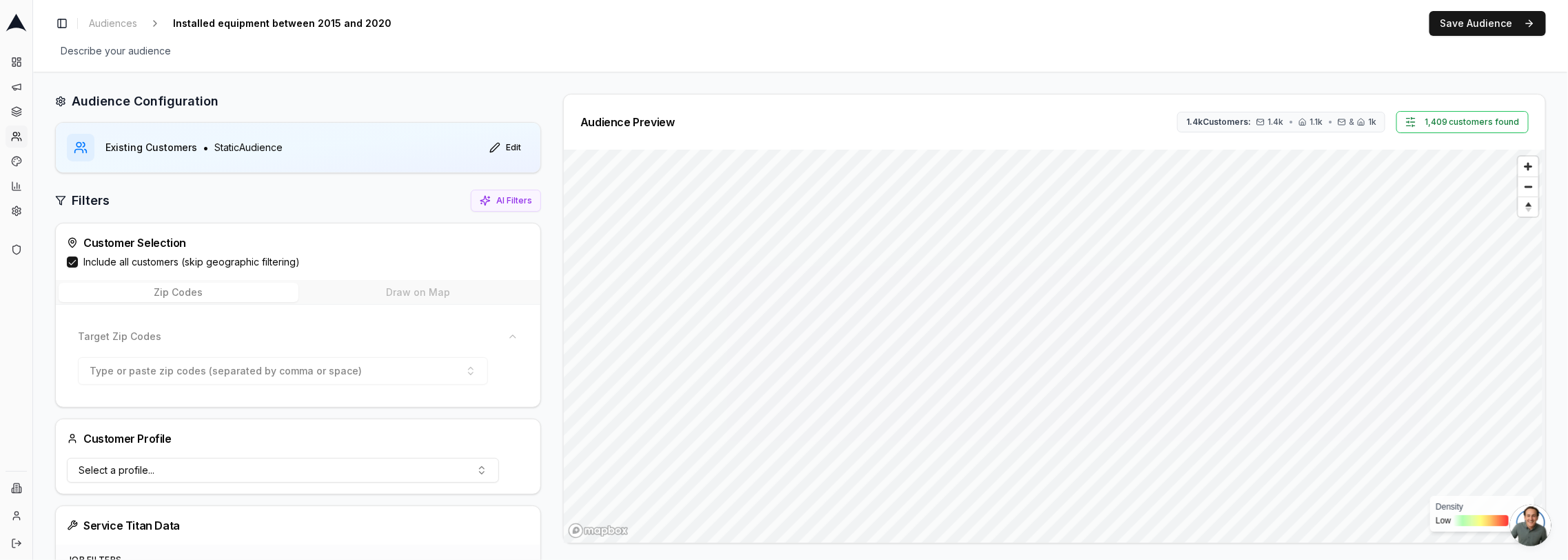
scroll to position [3, 0]
click at [1464, 18] on button "Save Audience" at bounding box center [1487, 23] width 116 height 25
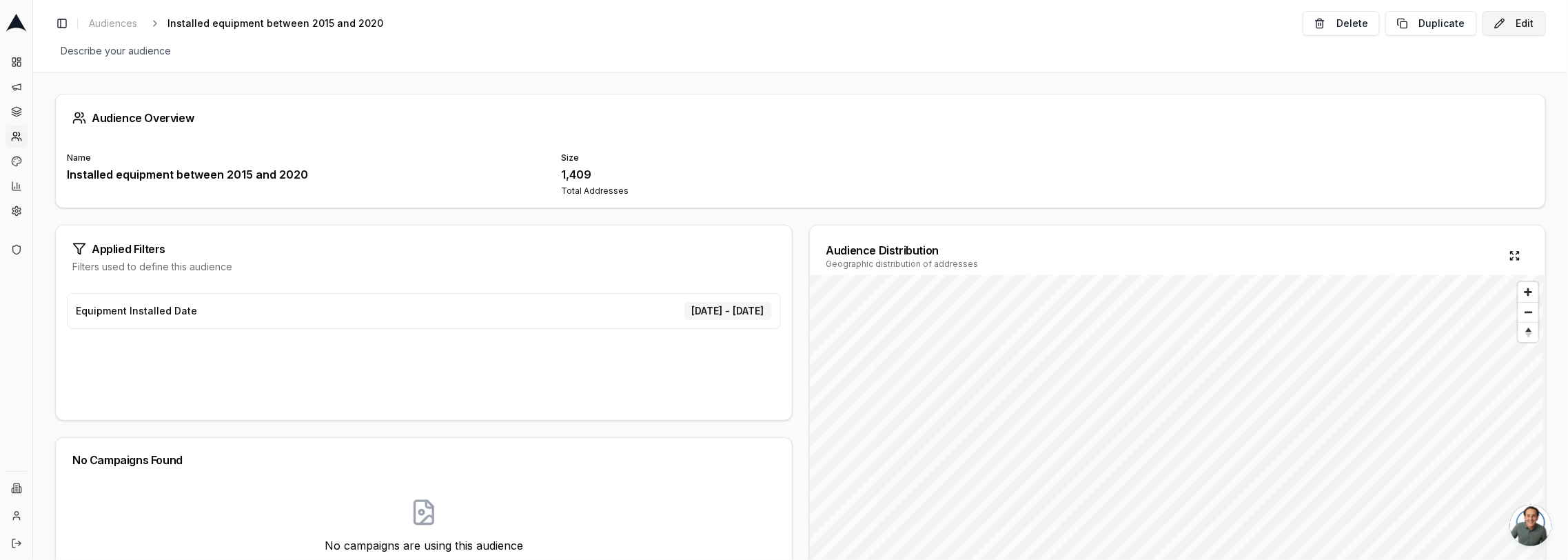
click at [1509, 20] on button "Edit" at bounding box center [1513, 23] width 63 height 25
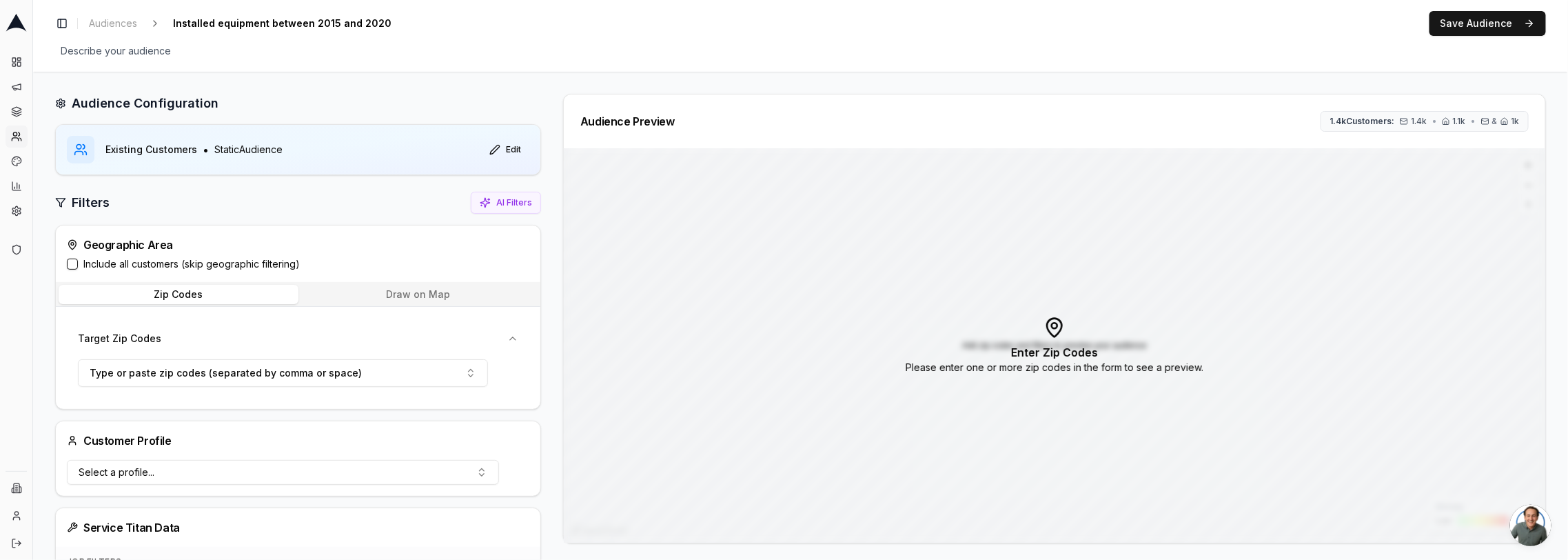
click at [216, 262] on label "Include all customers (skip geographic filtering)" at bounding box center [192, 264] width 217 height 14
click at [78, 262] on button "Include all customers (skip geographic filtering)" at bounding box center [72, 264] width 11 height 11
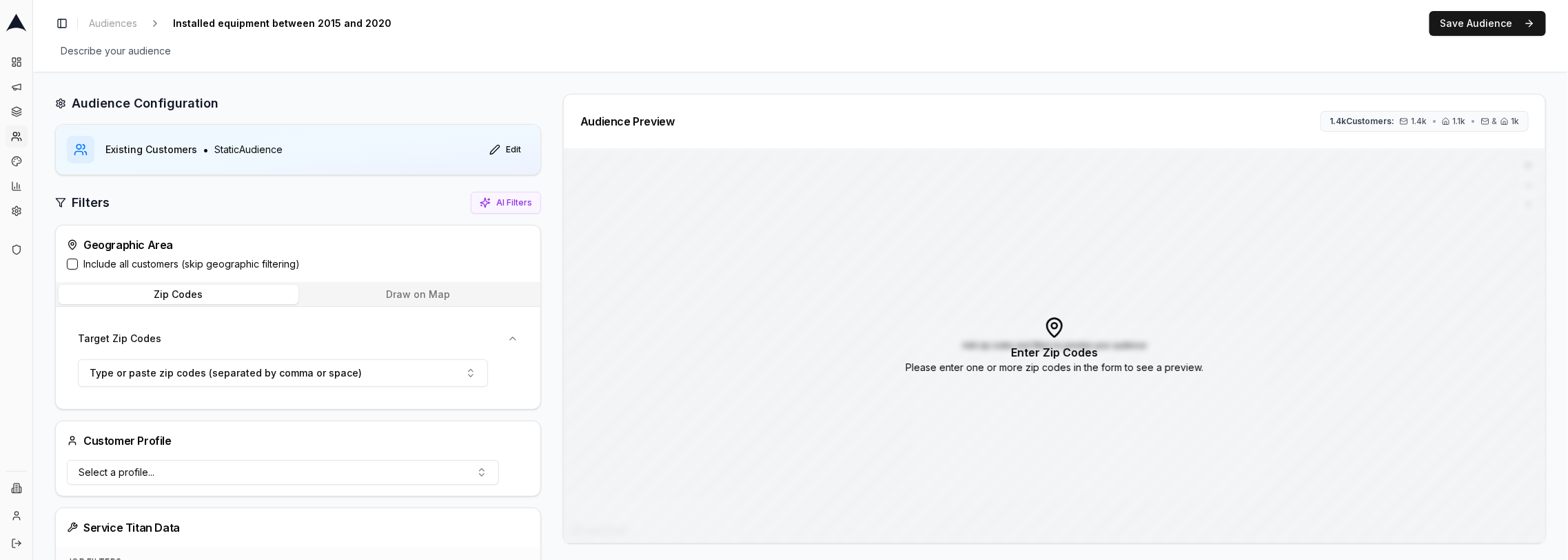
click at [239, 267] on label "Include all customers (skip geographic filtering)" at bounding box center [192, 264] width 217 height 14
click at [78, 267] on button "Include all customers (skip geographic filtering)" at bounding box center [72, 264] width 11 height 11
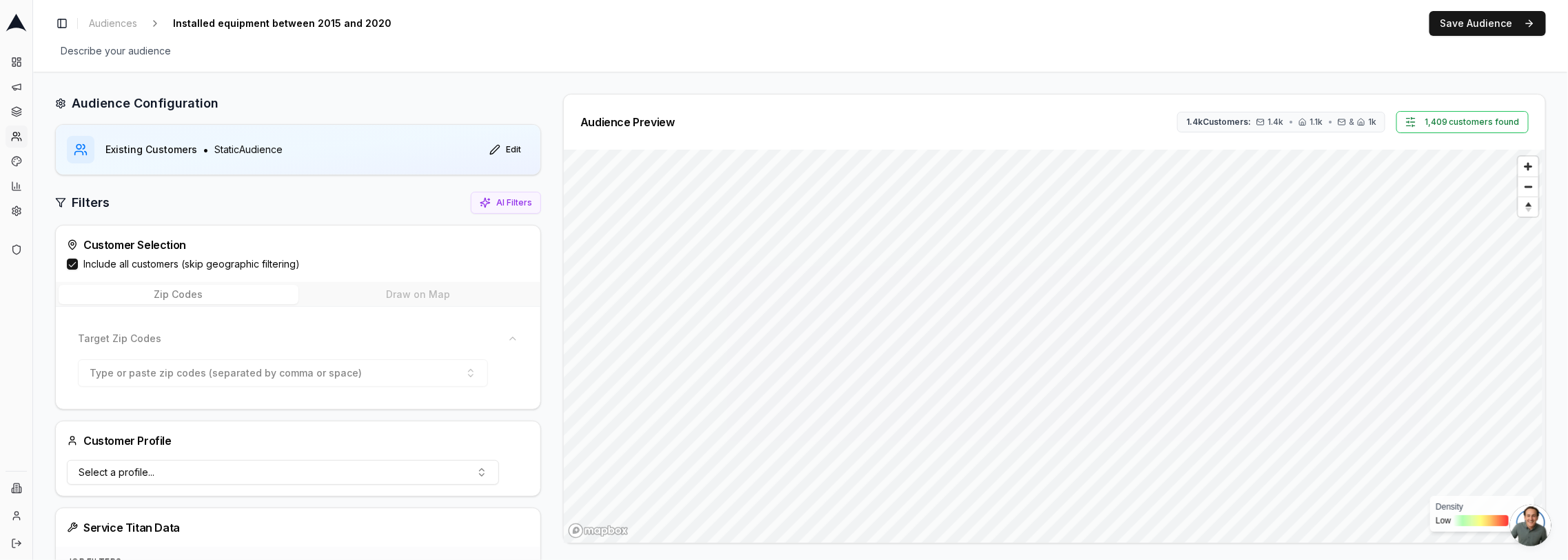
type button "on"
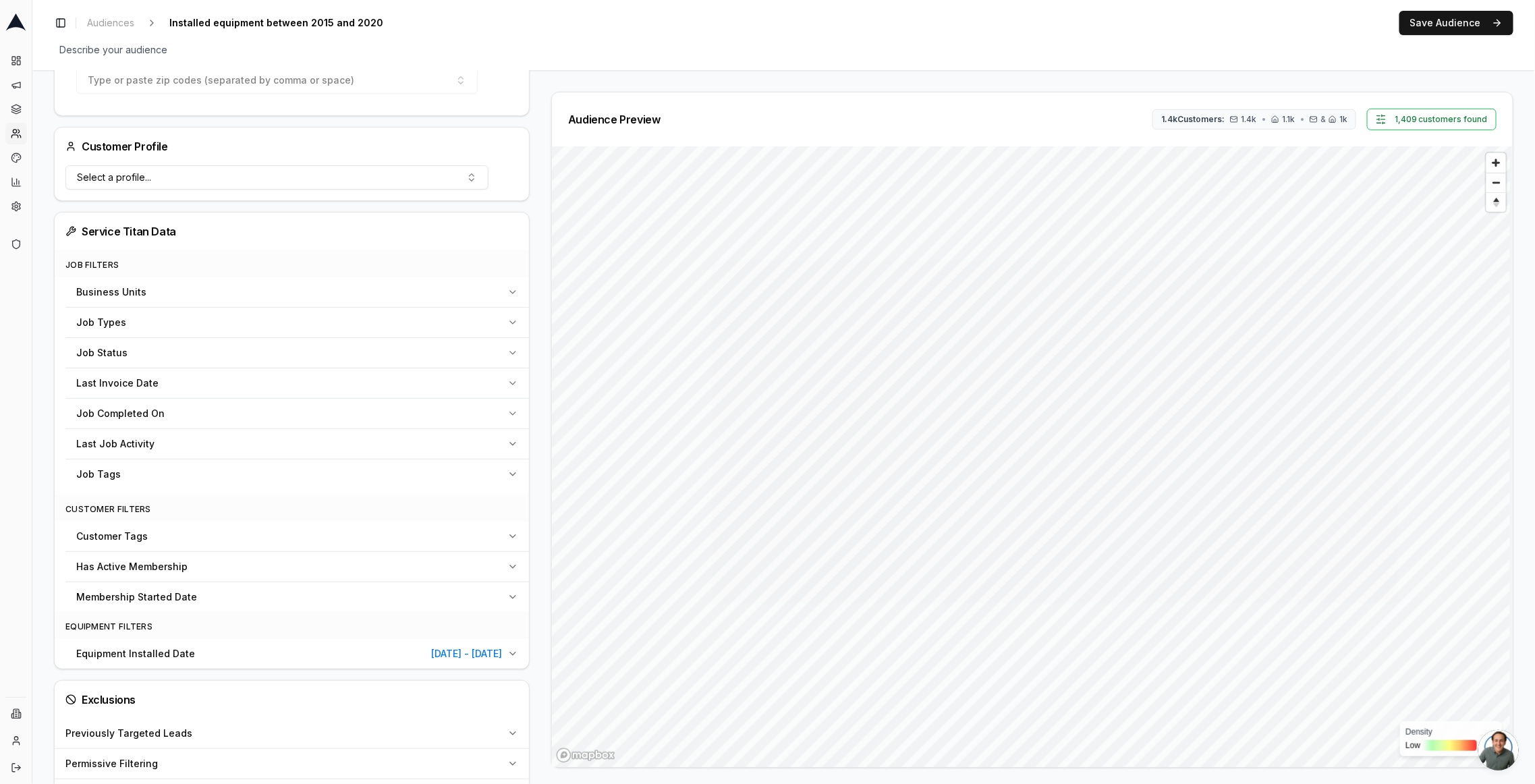
scroll to position [396, 0]
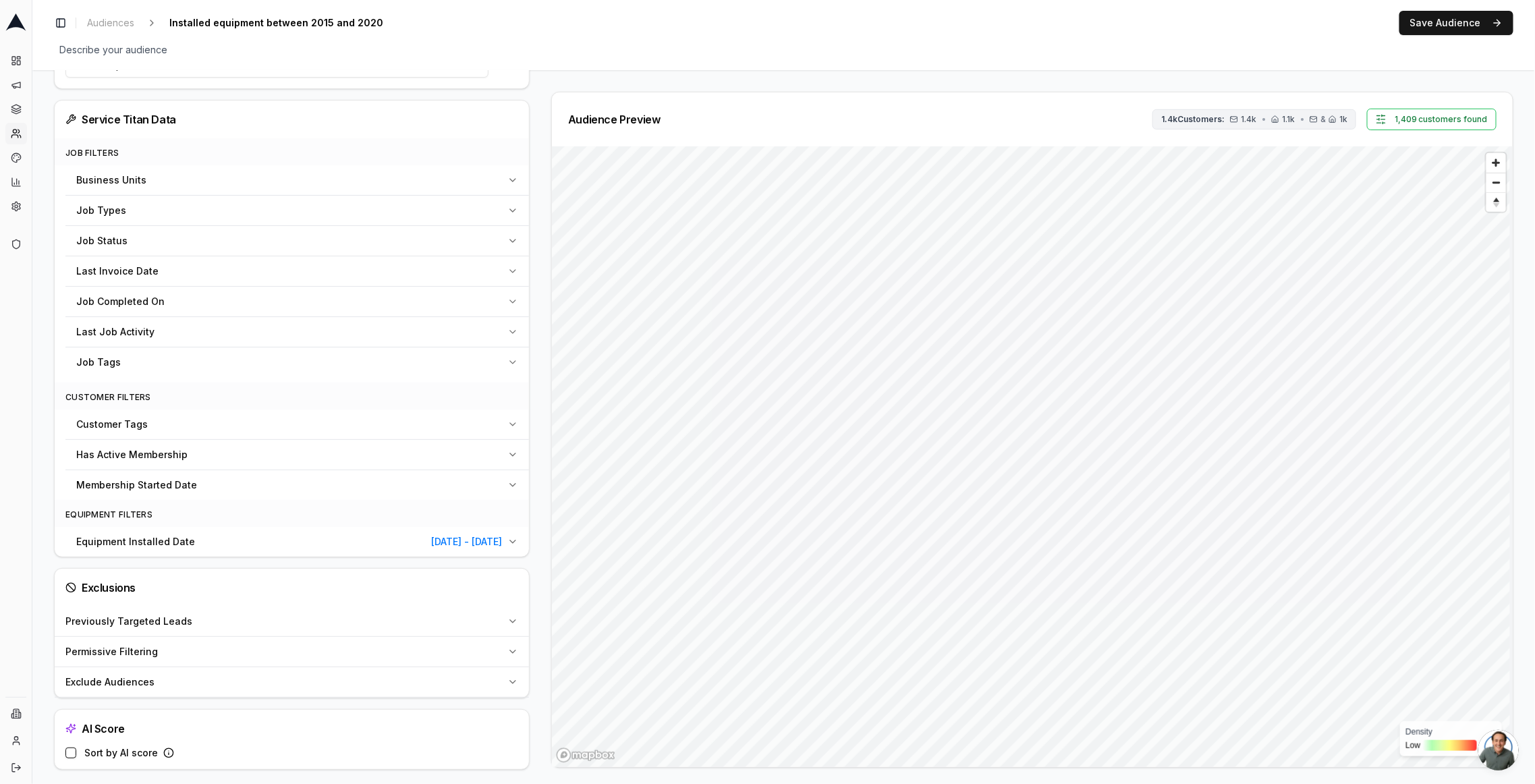
click at [1253, 114] on span "1.4k" at bounding box center [1249, 119] width 16 height 11
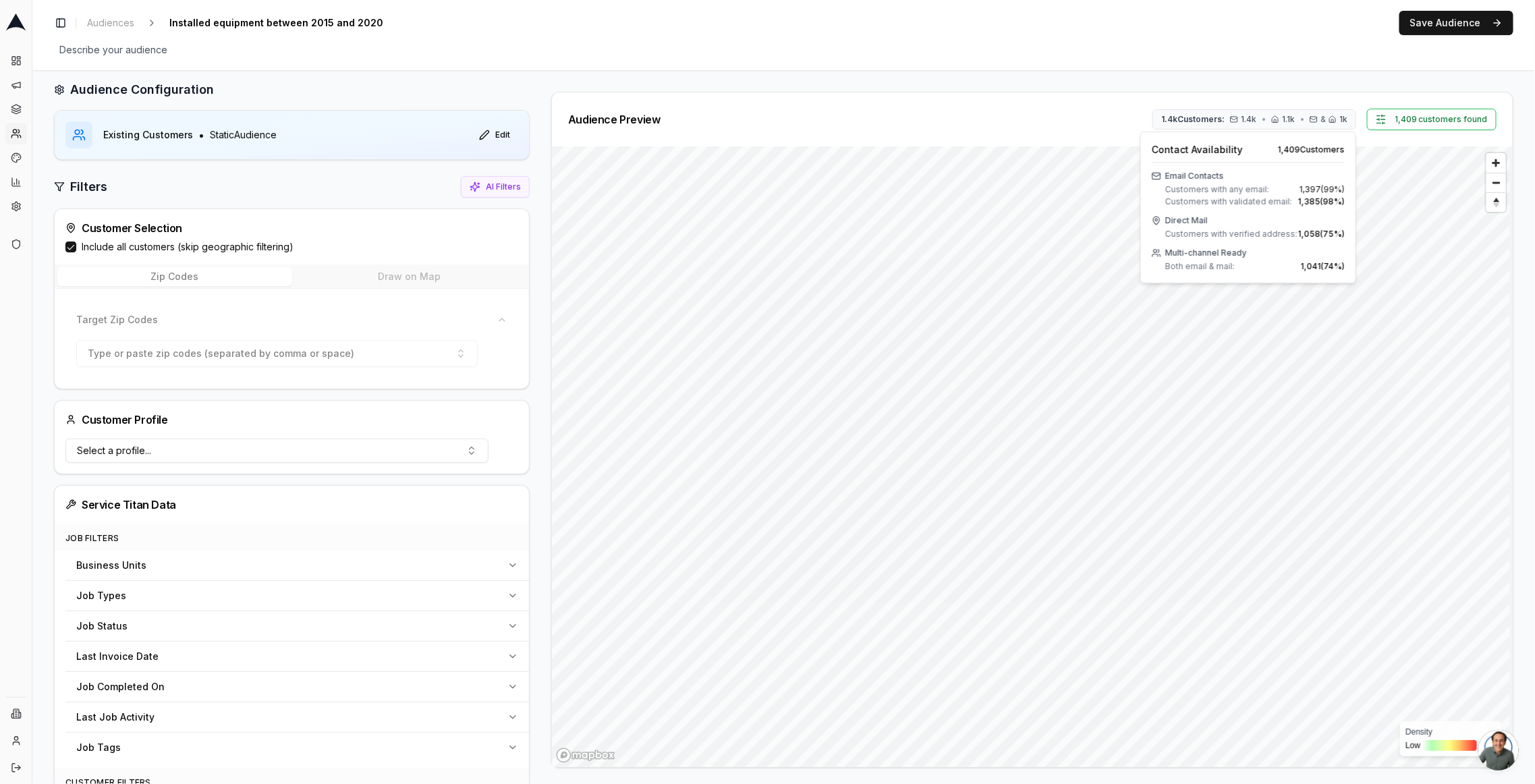
scroll to position [18, 0]
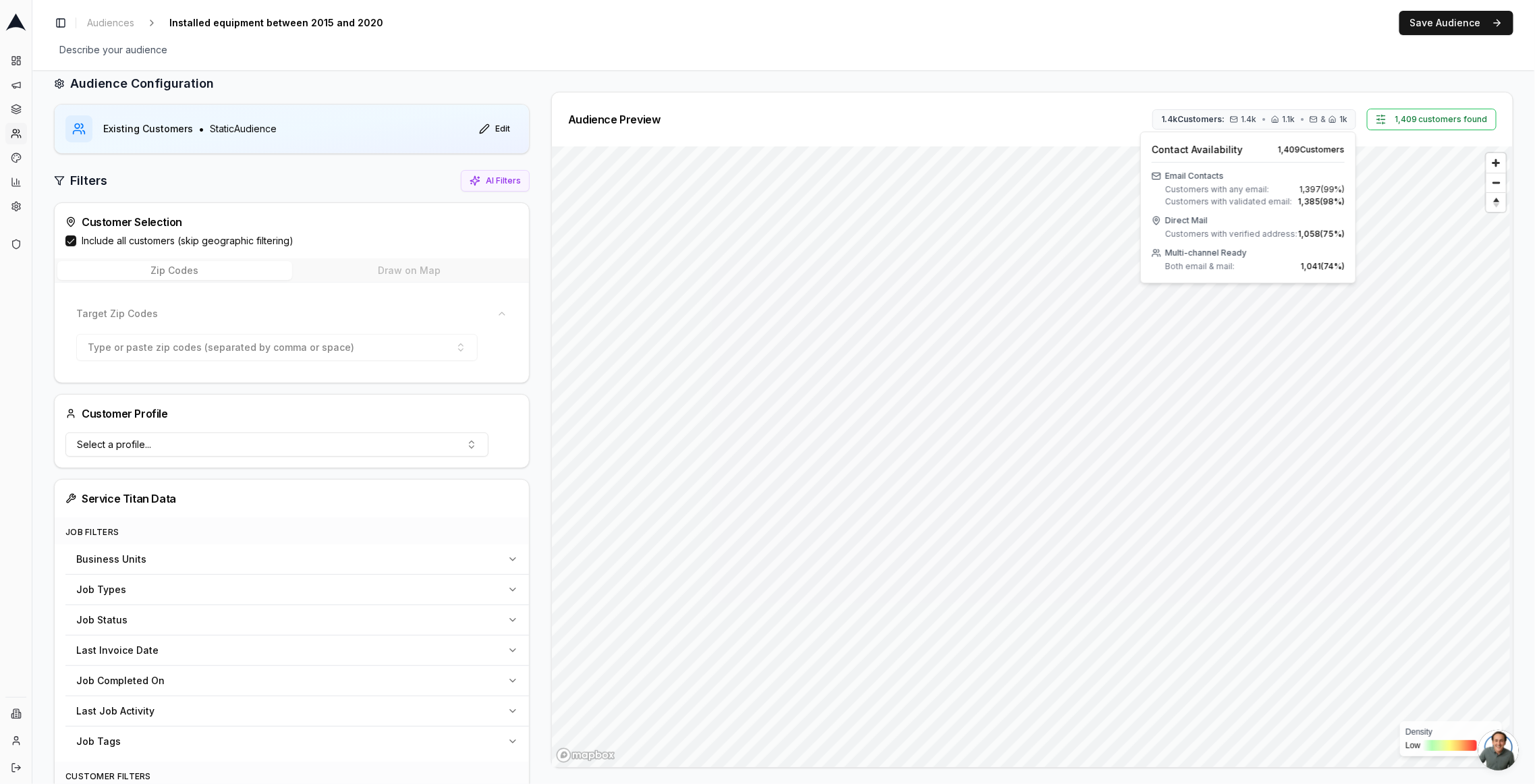
click at [71, 239] on button "Include all customers (skip geographic filtering)" at bounding box center [70, 240] width 11 height 11
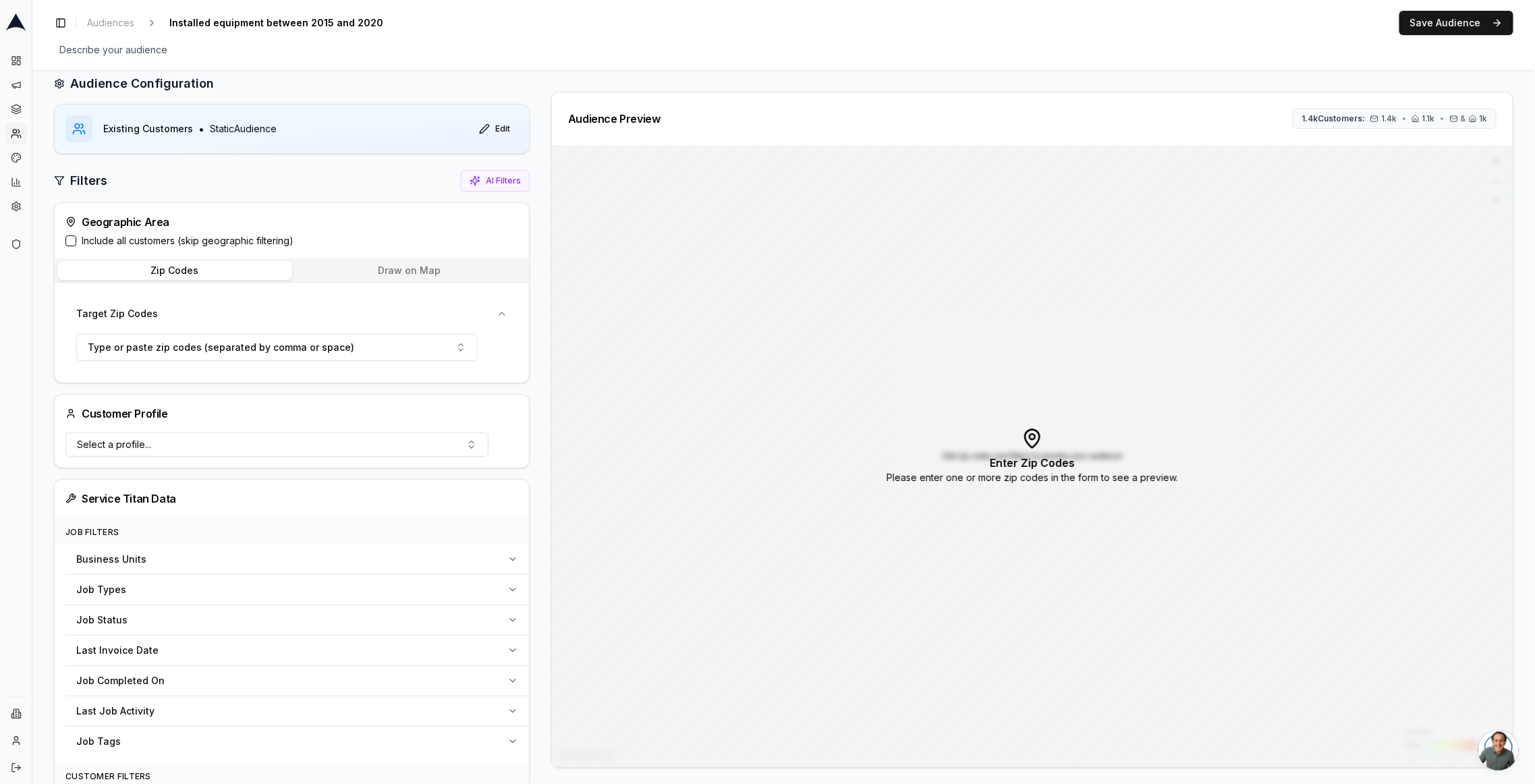
click at [73, 239] on button "on" at bounding box center [70, 240] width 11 height 11
